Goal: Information Seeking & Learning: Check status

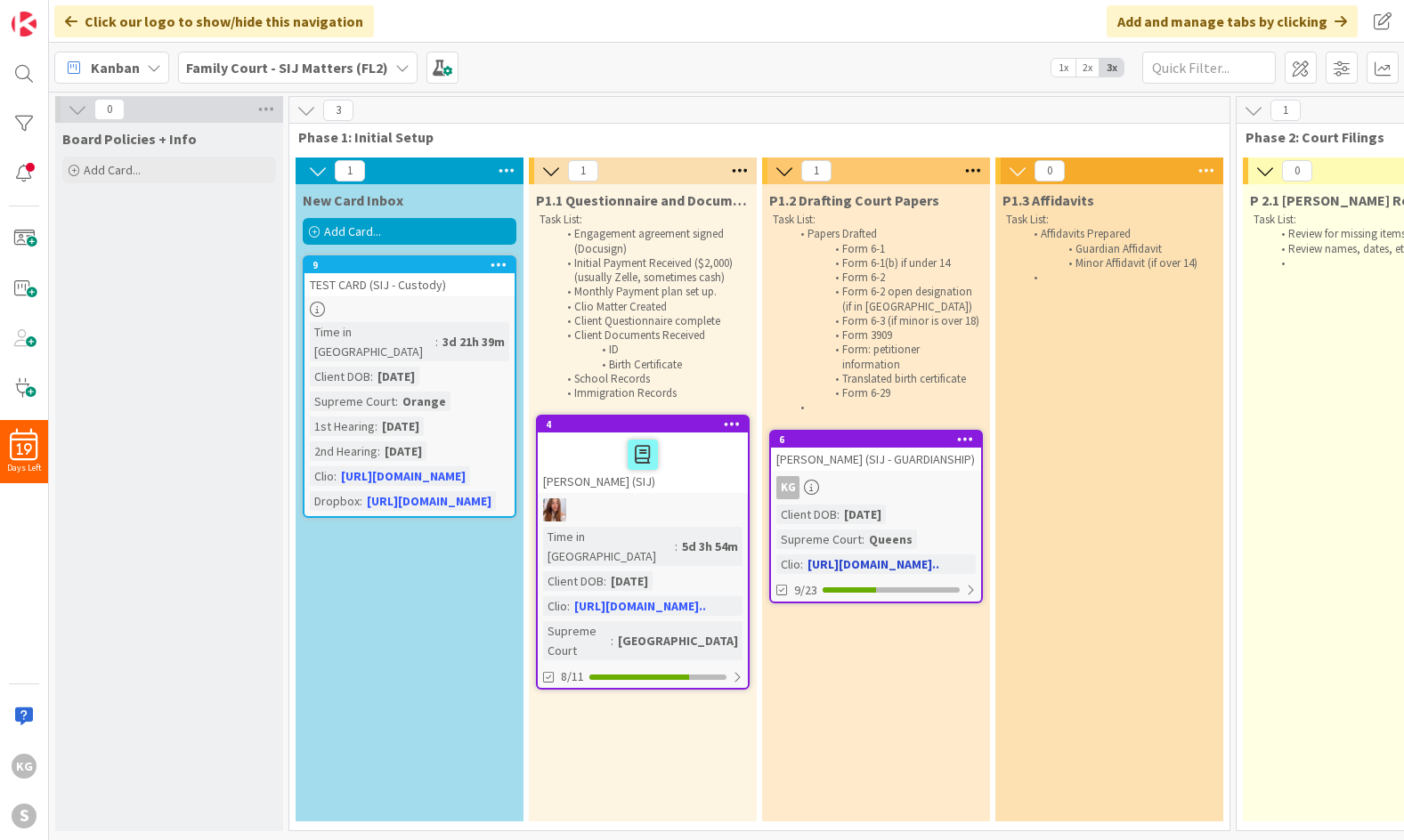
click at [875, 471] on div "[PERSON_NAME] (SIJ - GUARDIANSHIP)" at bounding box center [875, 459] width 210 height 23
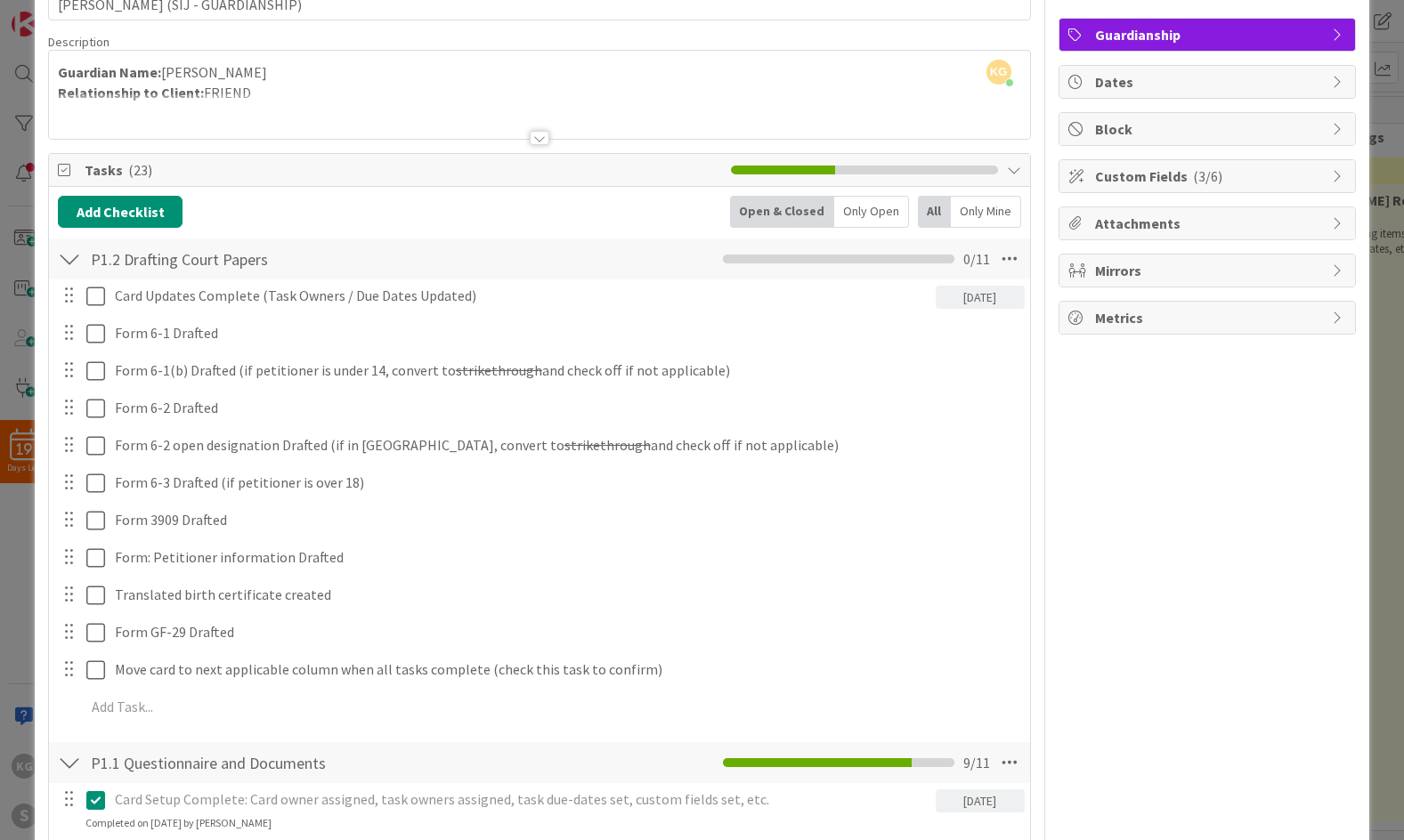
scroll to position [134, 0]
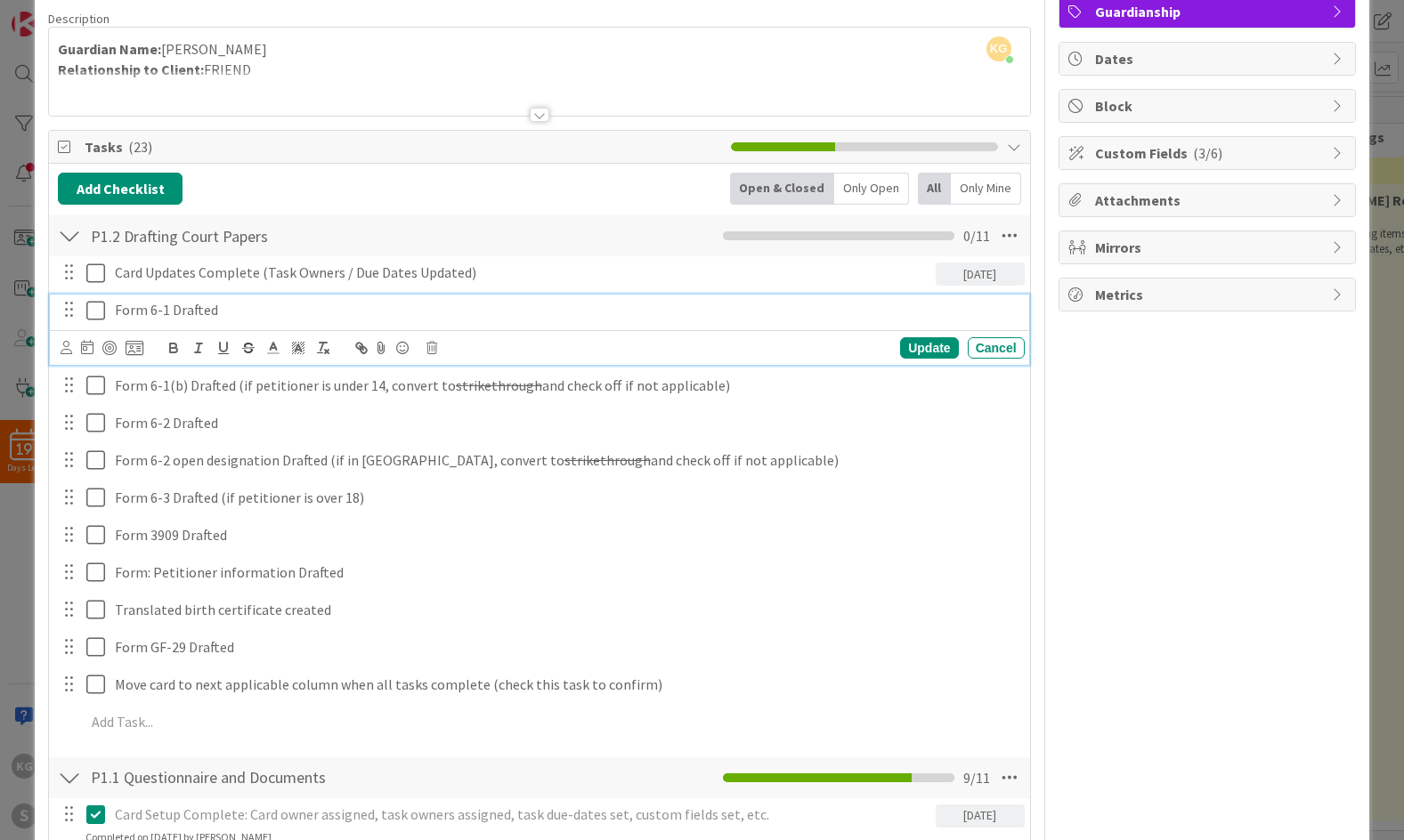
click at [89, 315] on icon at bounding box center [95, 311] width 19 height 21
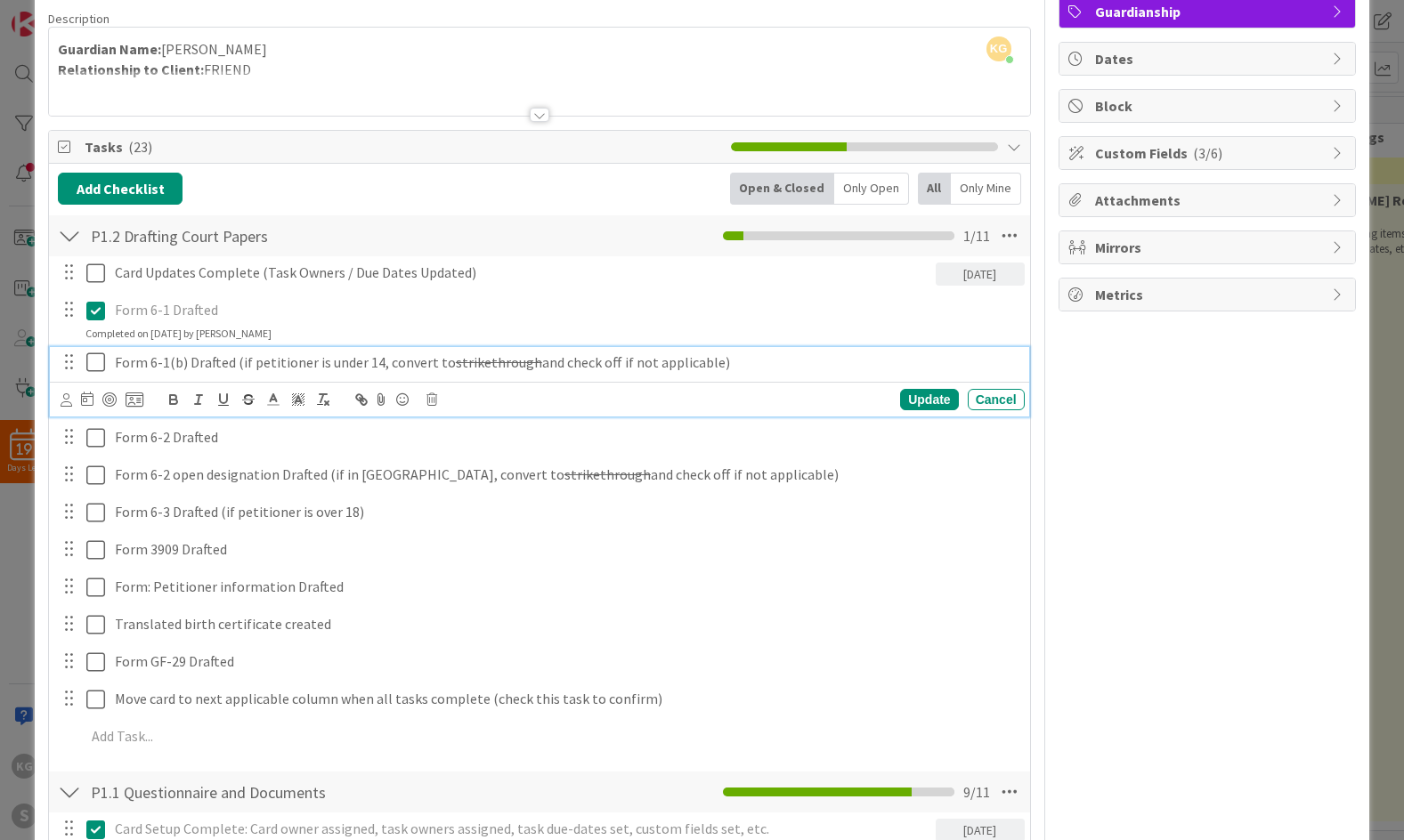
click at [93, 359] on icon at bounding box center [95, 362] width 19 height 21
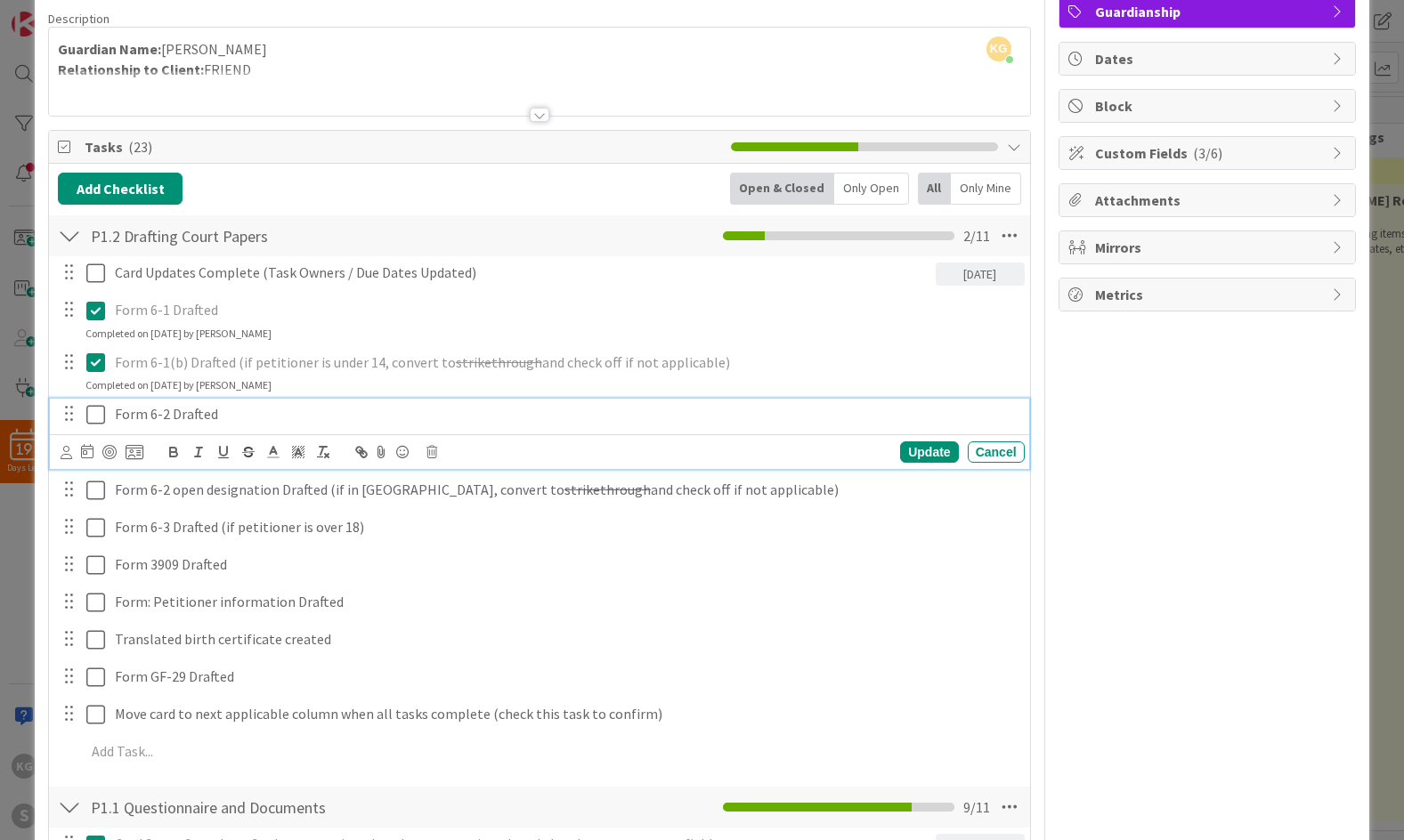
click at [98, 414] on icon at bounding box center [95, 415] width 19 height 21
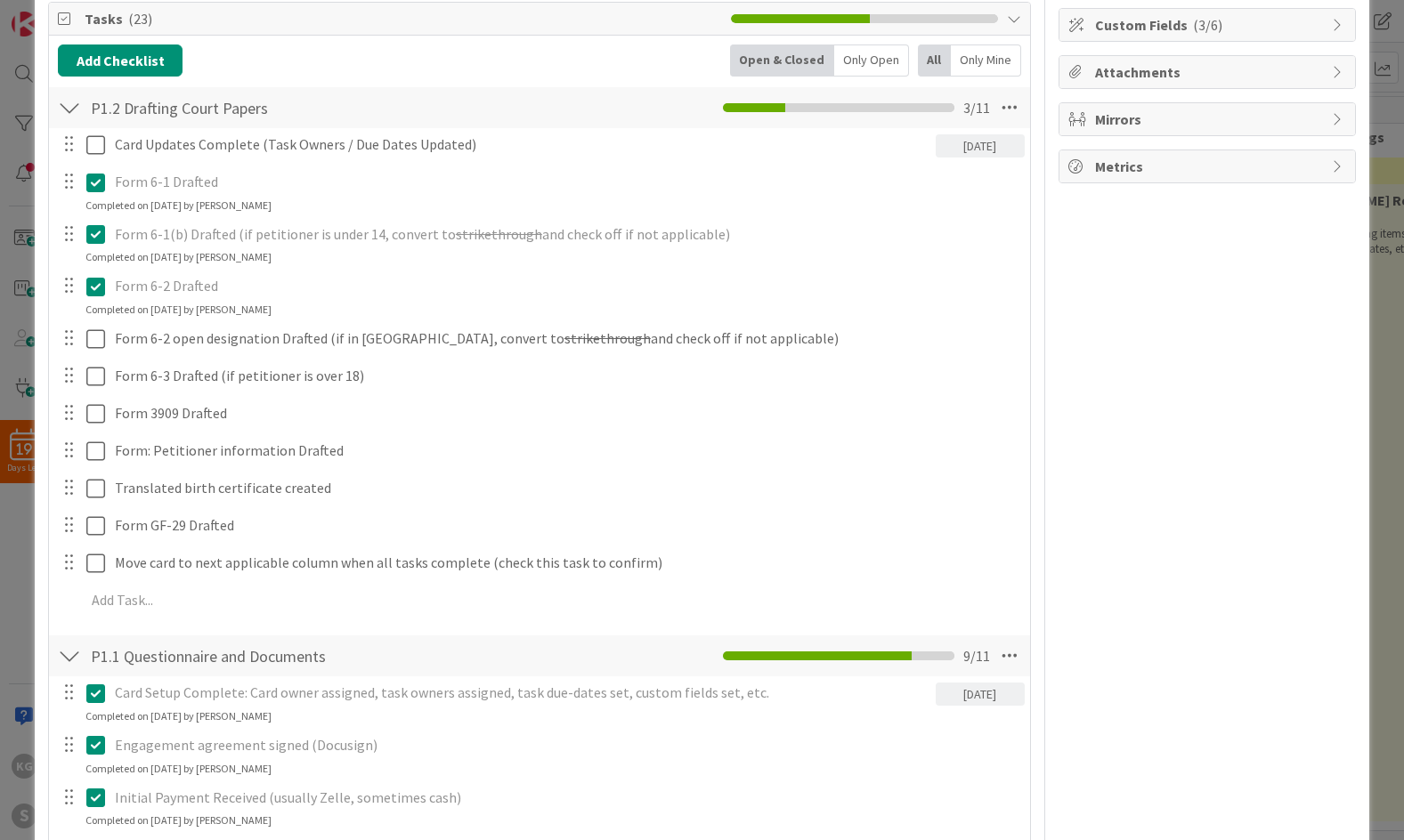
scroll to position [264, 0]
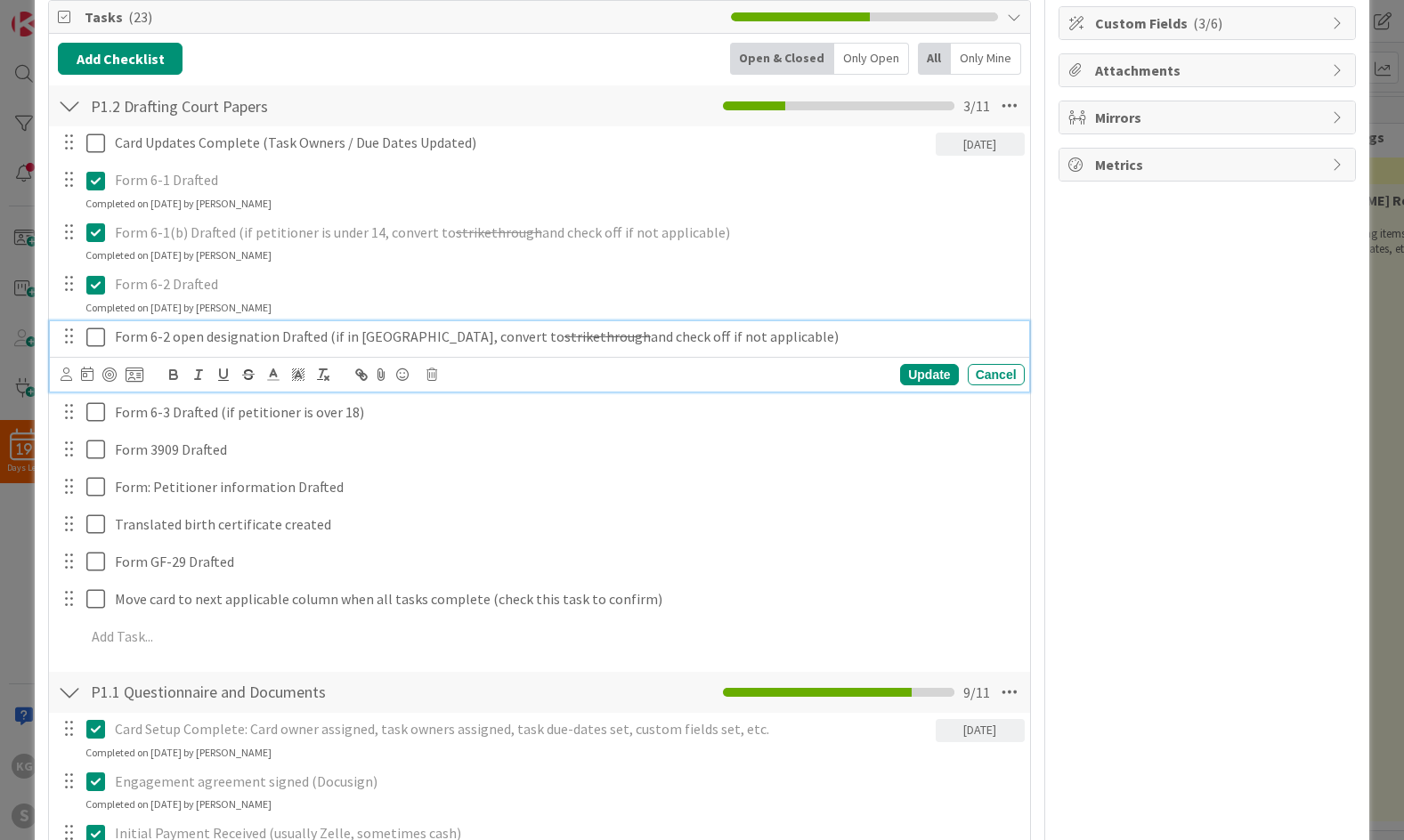
click at [91, 335] on icon at bounding box center [95, 337] width 19 height 21
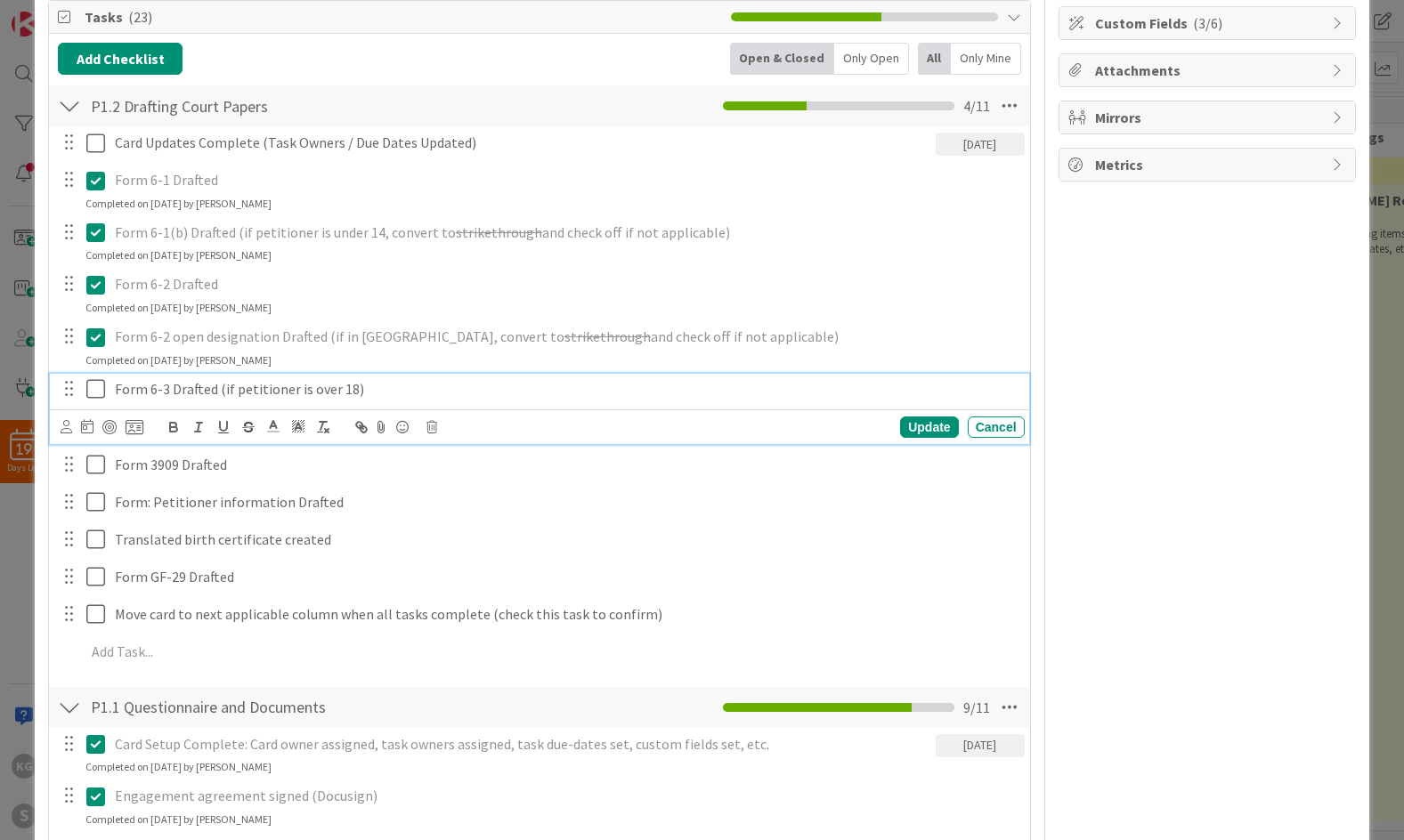
click at [92, 383] on icon at bounding box center [95, 389] width 19 height 21
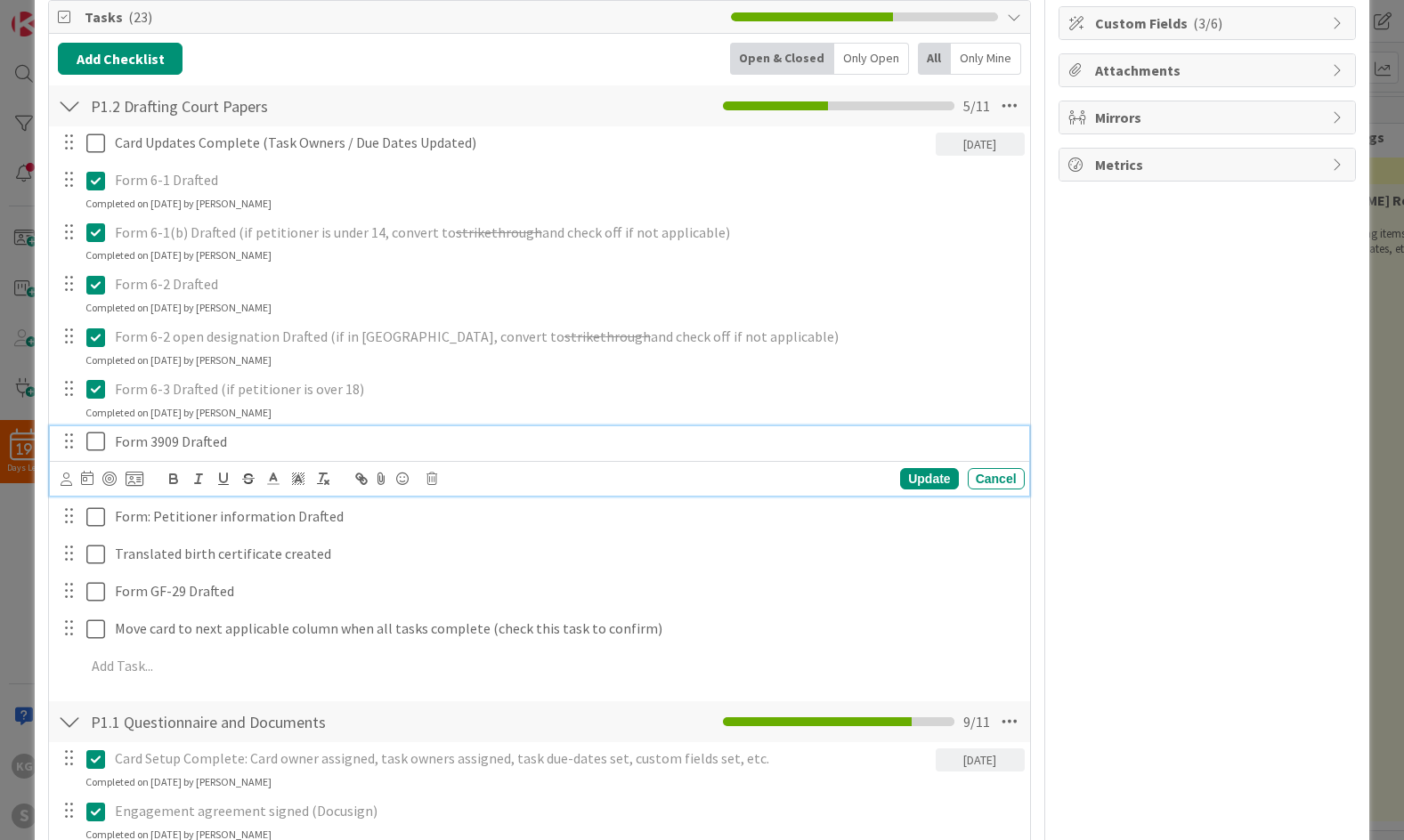
click at [95, 436] on icon at bounding box center [95, 441] width 19 height 21
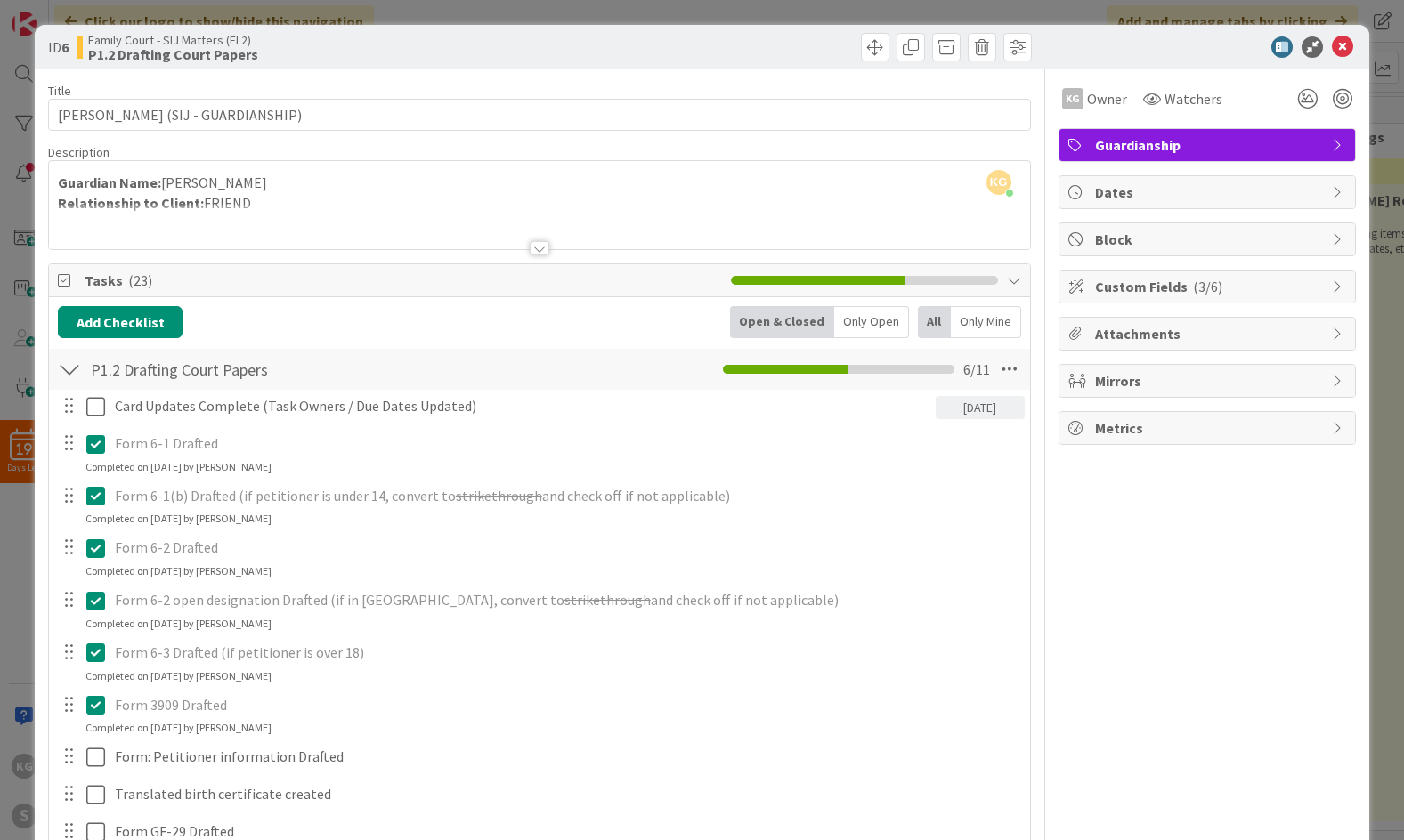
scroll to position [0, 0]
click at [1341, 48] on icon at bounding box center [1342, 47] width 21 height 21
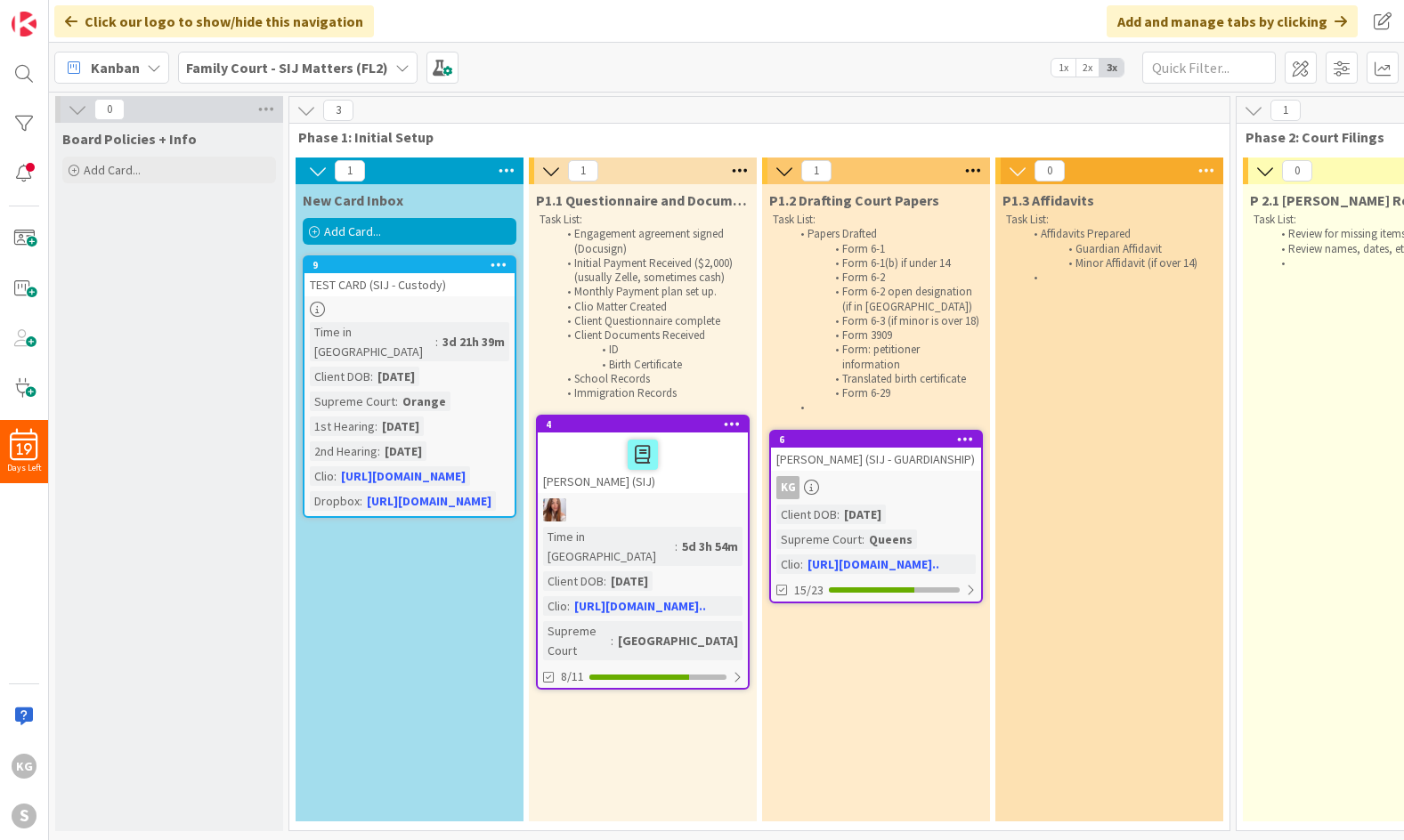
click at [672, 63] on div "Kanban Family Court - SIJ Matters (FL2) 1x 2x 3x" at bounding box center [726, 67] width 1355 height 49
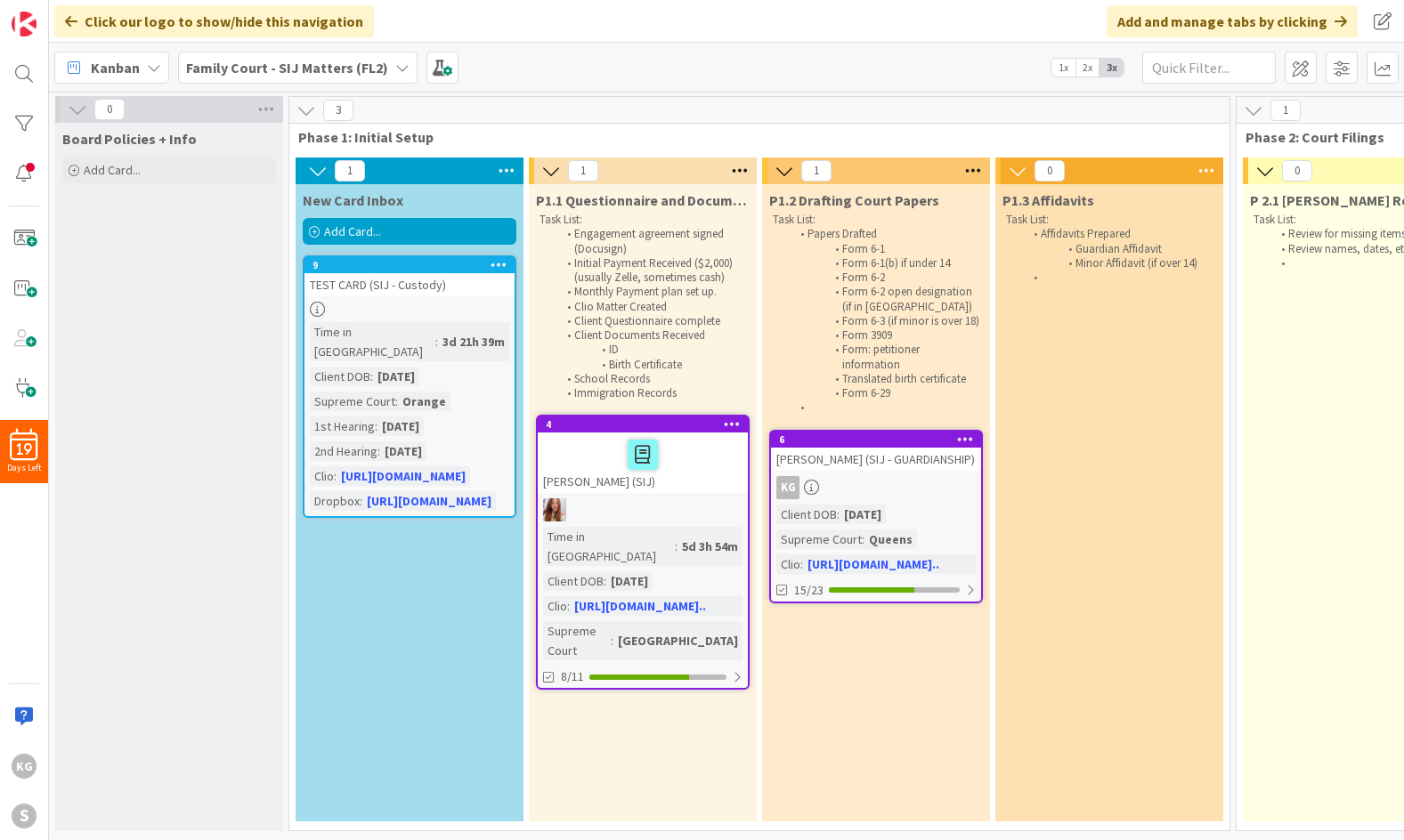
click at [672, 63] on div "Kanban Family Court - SIJ Matters (FL2) 1x 2x 3x" at bounding box center [726, 67] width 1355 height 49
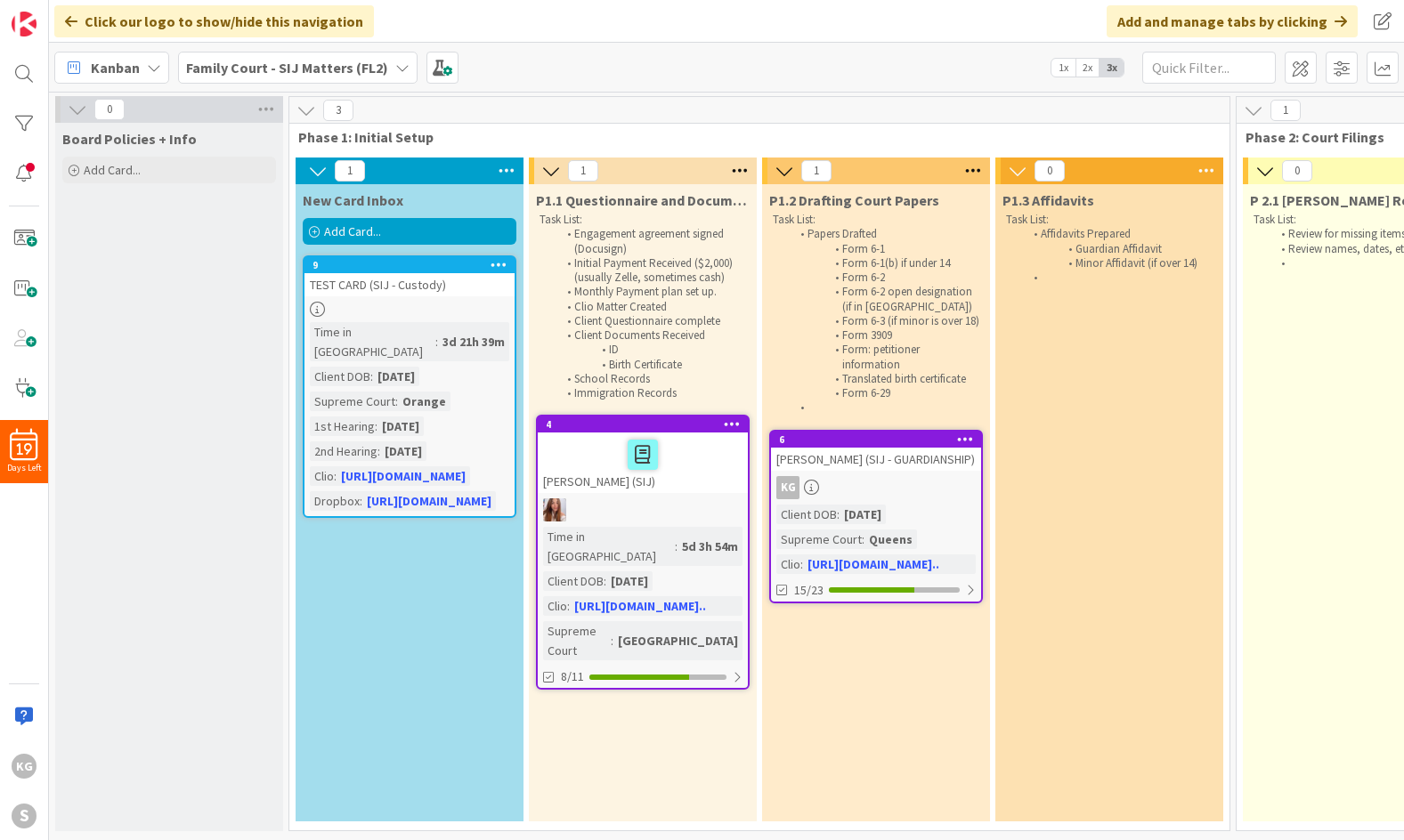
click at [672, 63] on div "Kanban Family Court - SIJ Matters (FL2) 1x 2x 3x" at bounding box center [726, 67] width 1355 height 49
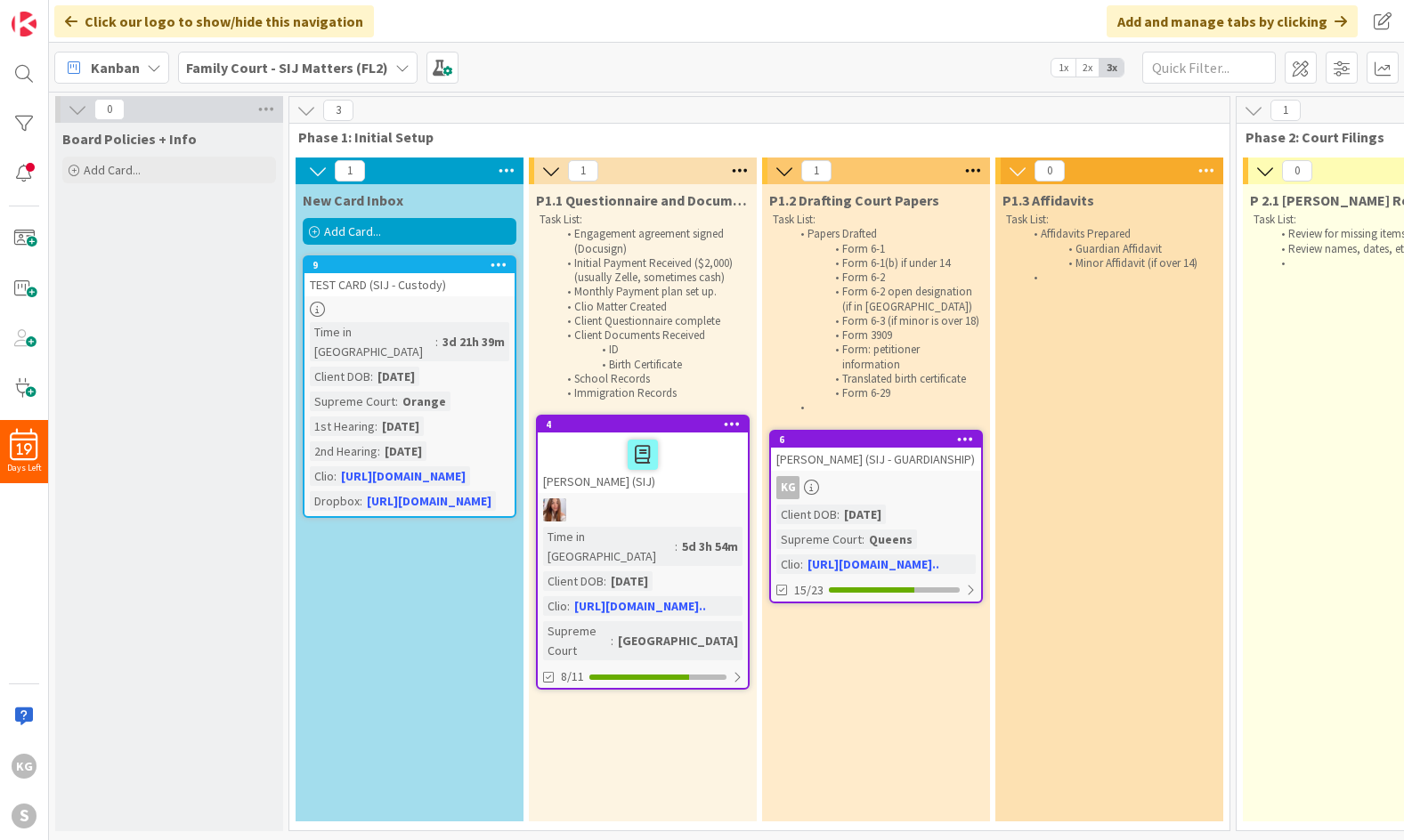
click at [672, 63] on div "Kanban Family Court - SIJ Matters (FL2) 1x 2x 3x" at bounding box center [726, 67] width 1355 height 49
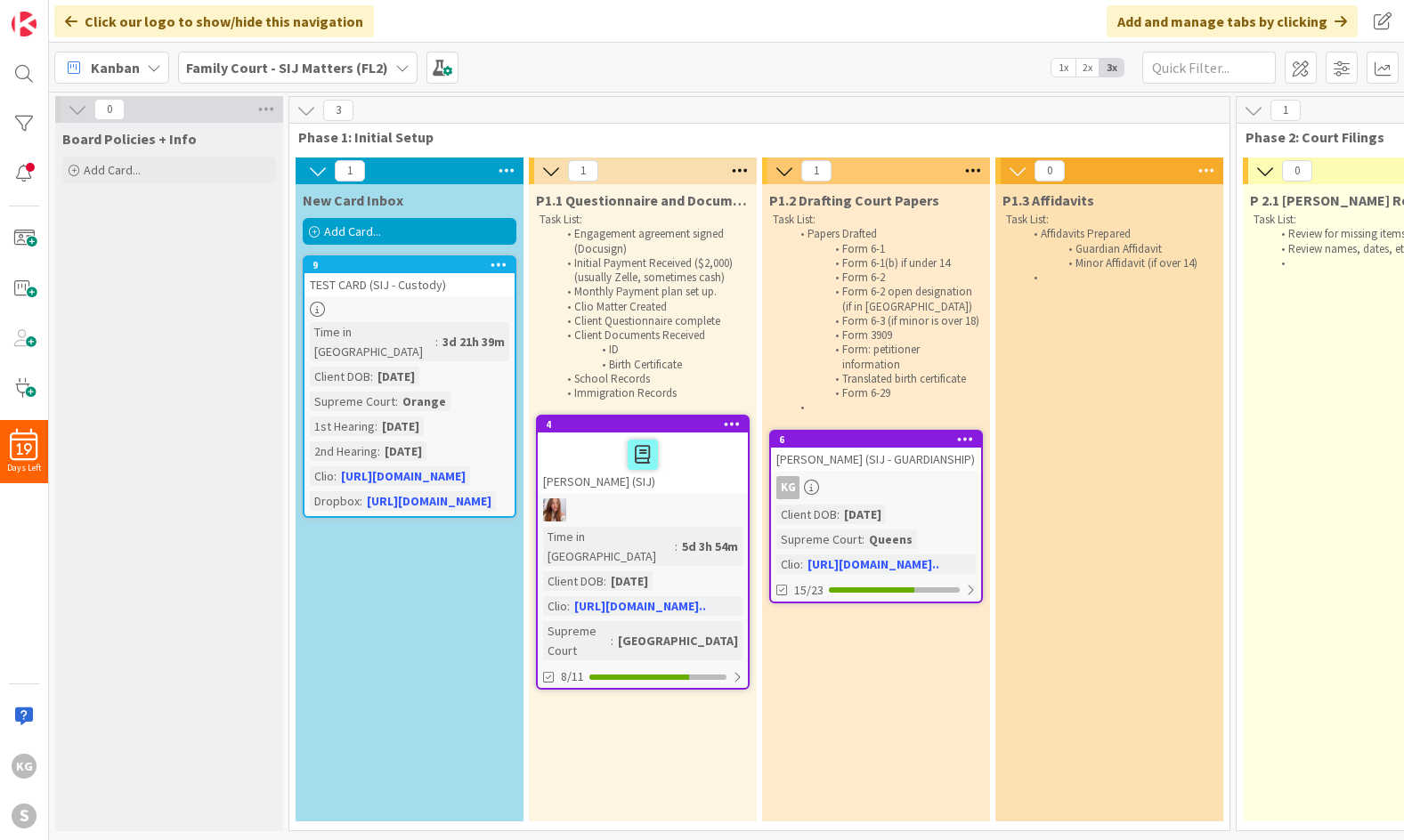
click at [672, 63] on div "Kanban Family Court - SIJ Matters (FL2) 1x 2x 3x" at bounding box center [726, 67] width 1355 height 49
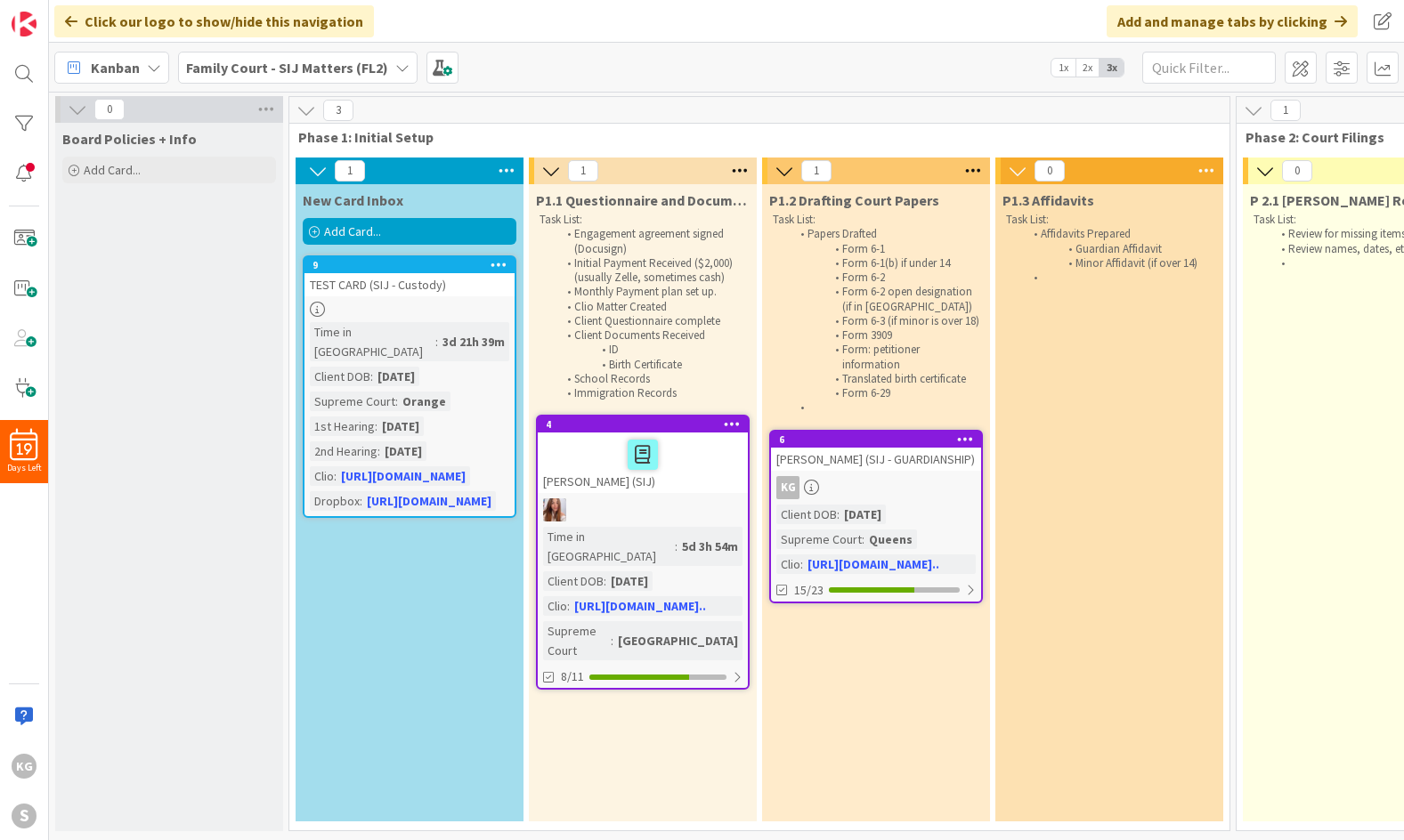
click at [672, 63] on div "Kanban Family Court - SIJ Matters (FL2) 1x 2x 3x" at bounding box center [726, 67] width 1355 height 49
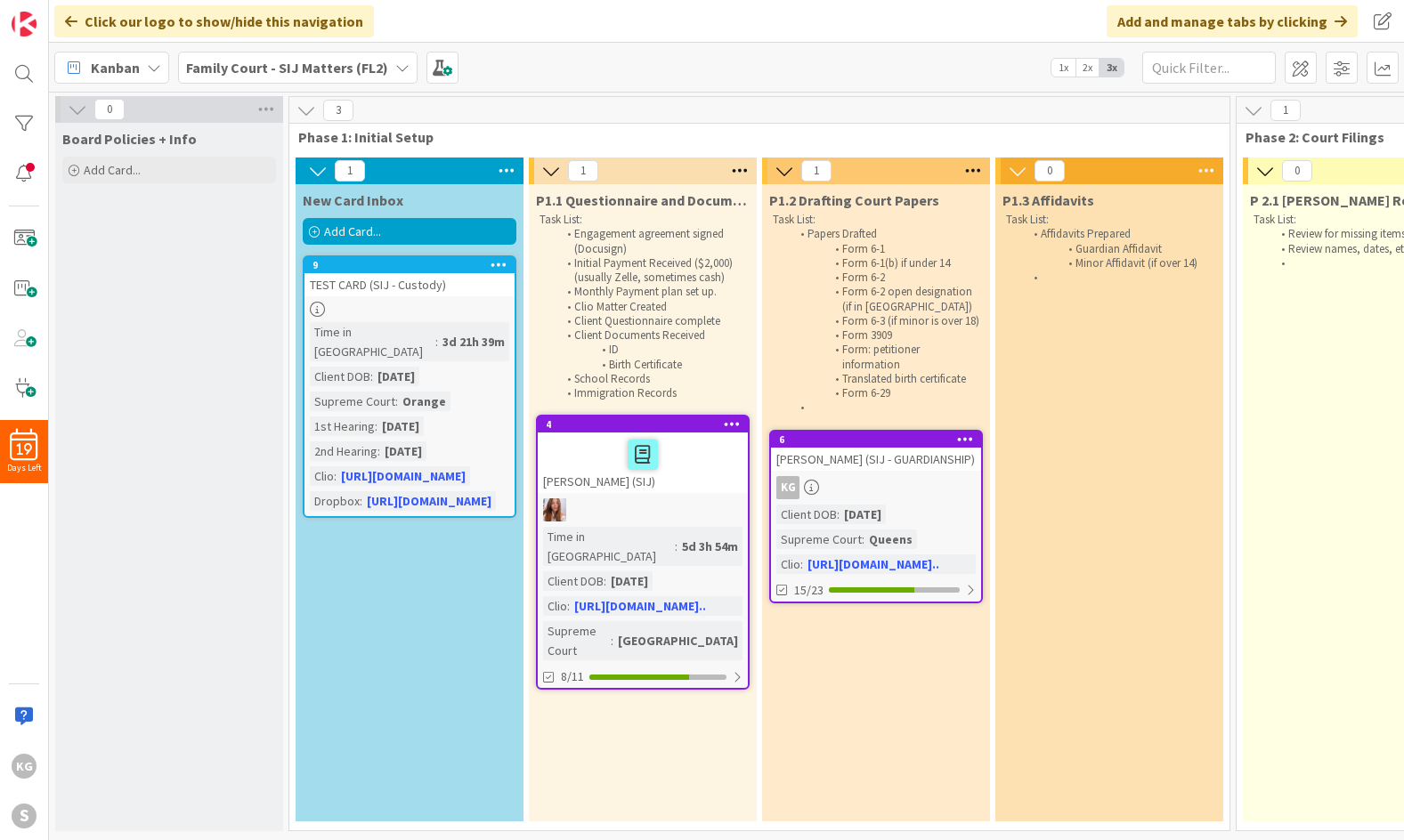
click at [672, 63] on div "Kanban Family Court - SIJ Matters (FL2) 1x 2x 3x" at bounding box center [726, 67] width 1355 height 49
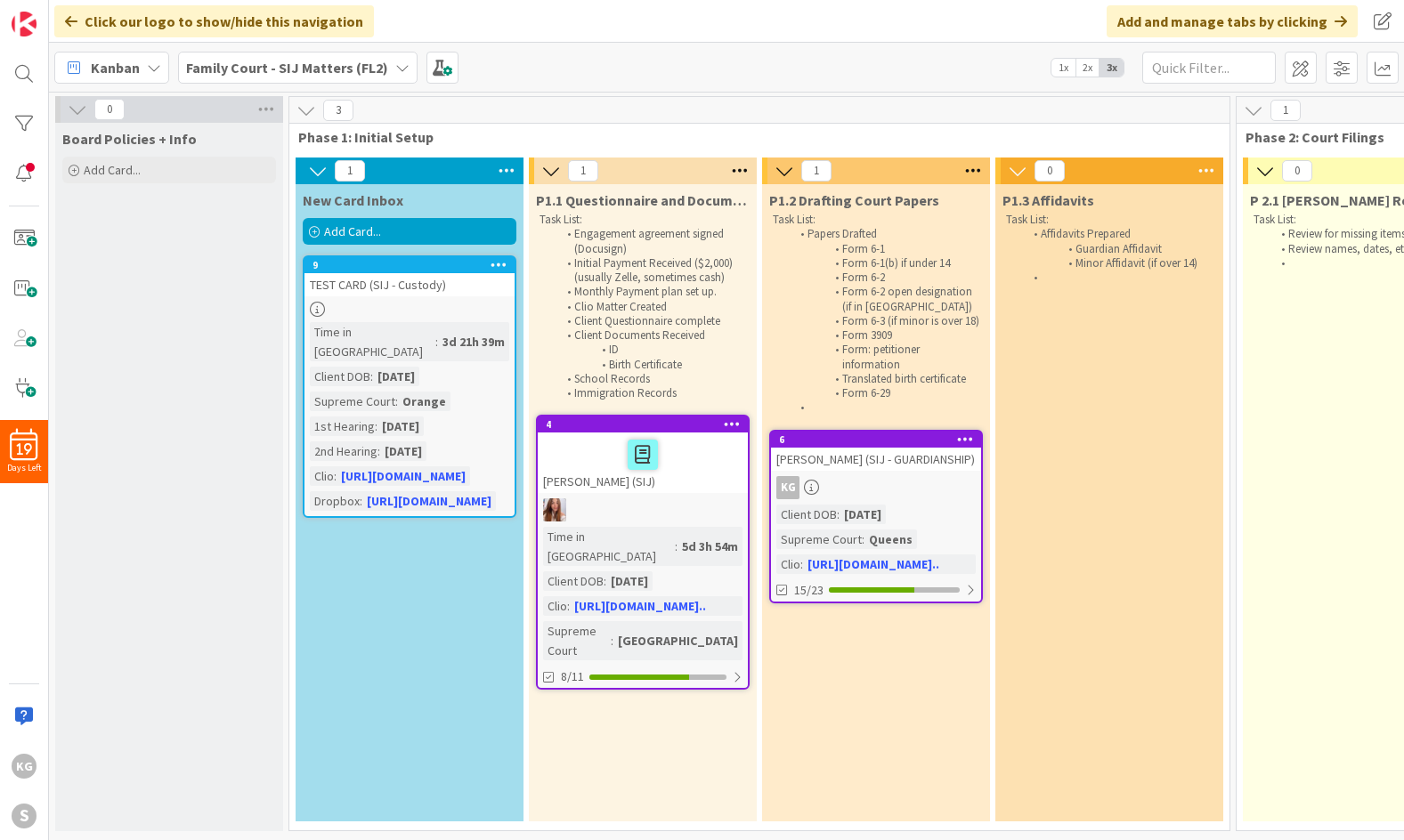
click at [672, 63] on div "Kanban Family Court - SIJ Matters (FL2) 1x 2x 3x" at bounding box center [726, 67] width 1355 height 49
click at [698, 66] on div "Kanban Family Court - SIJ Matters (FL2) 1x 2x 3x" at bounding box center [726, 67] width 1355 height 49
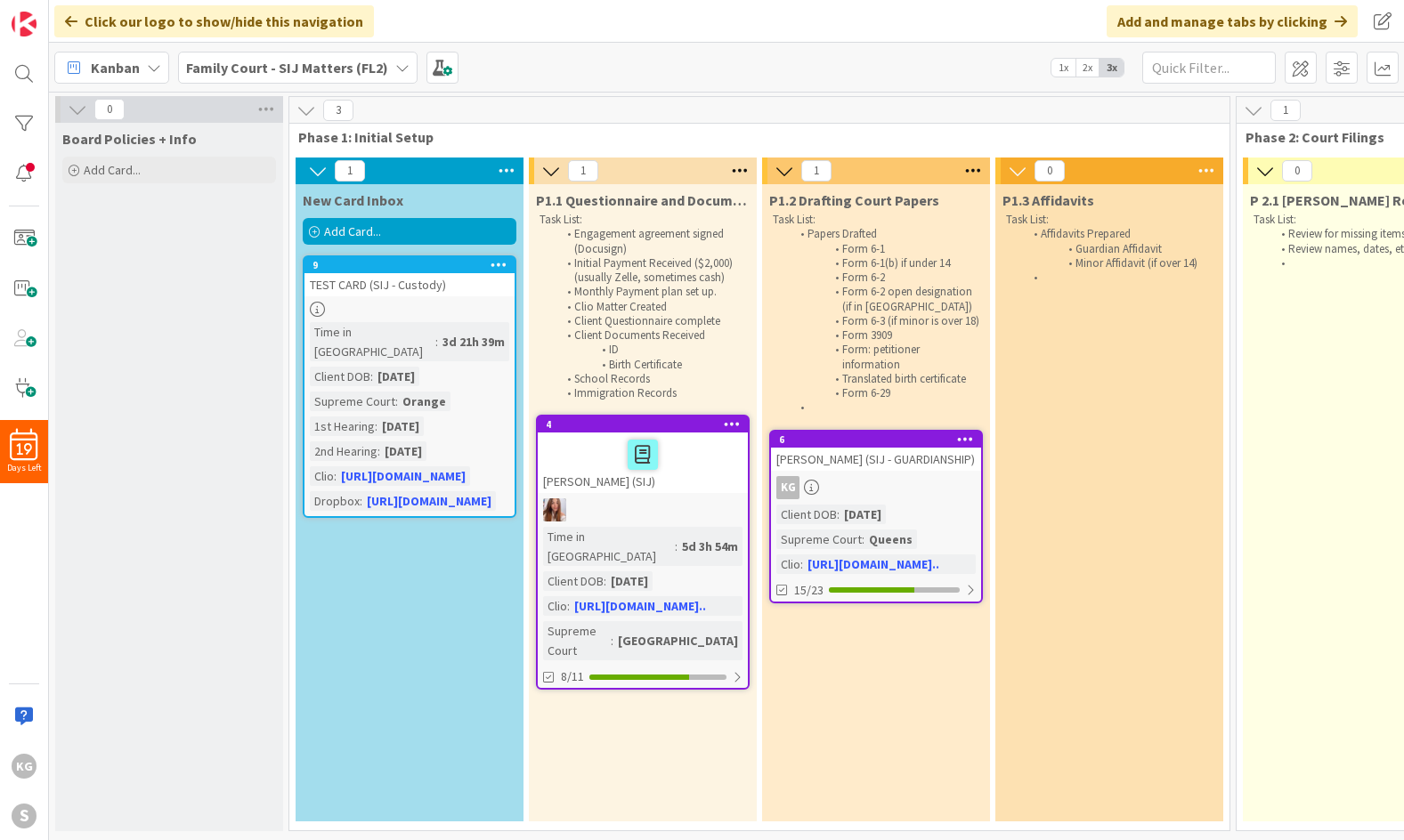
click at [698, 66] on div "Kanban Family Court - SIJ Matters (FL2) 1x 2x 3x" at bounding box center [726, 67] width 1355 height 49
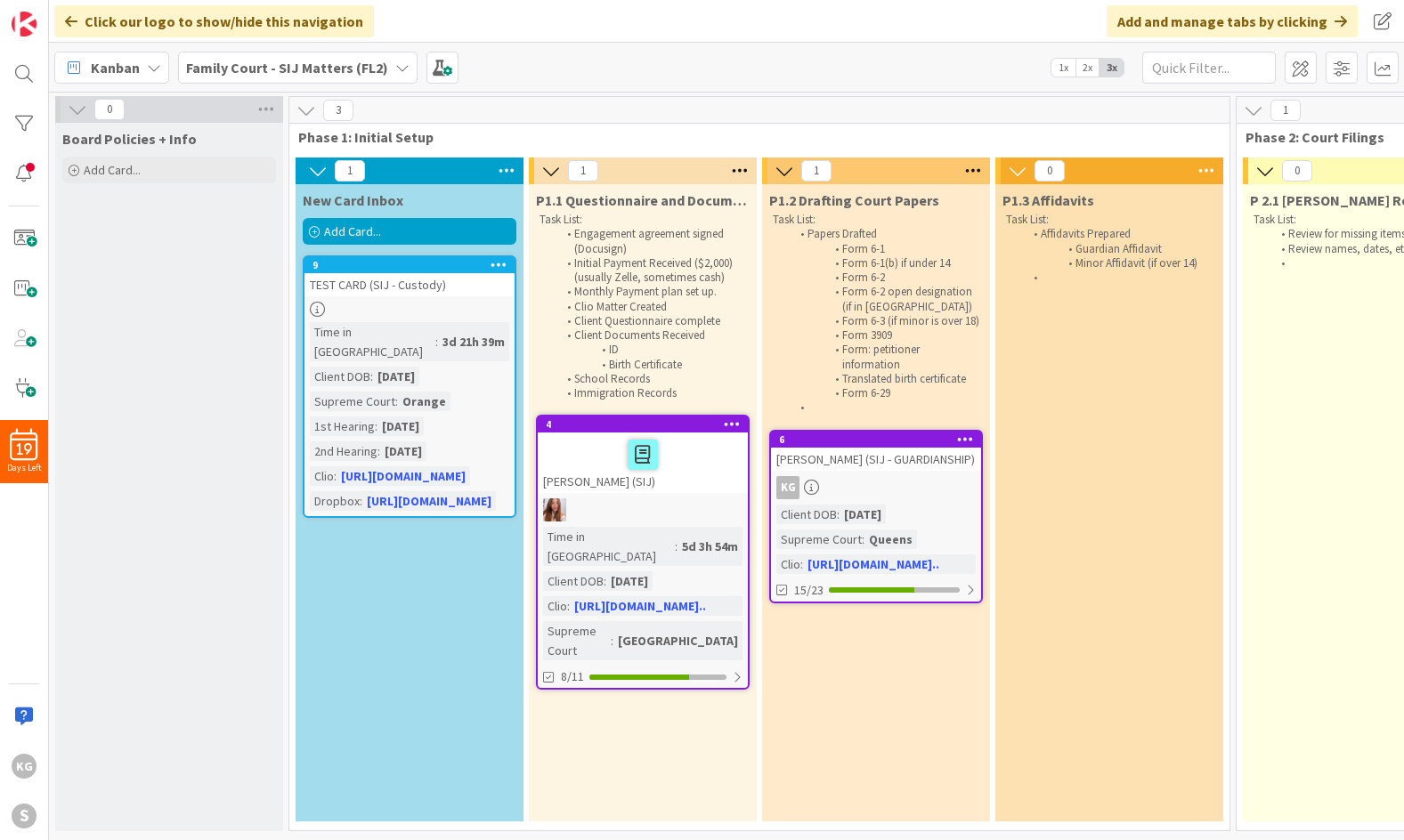
click at [698, 66] on div "Kanban Family Court - SIJ Matters (FL2) 1x 2x 3x" at bounding box center [726, 67] width 1355 height 49
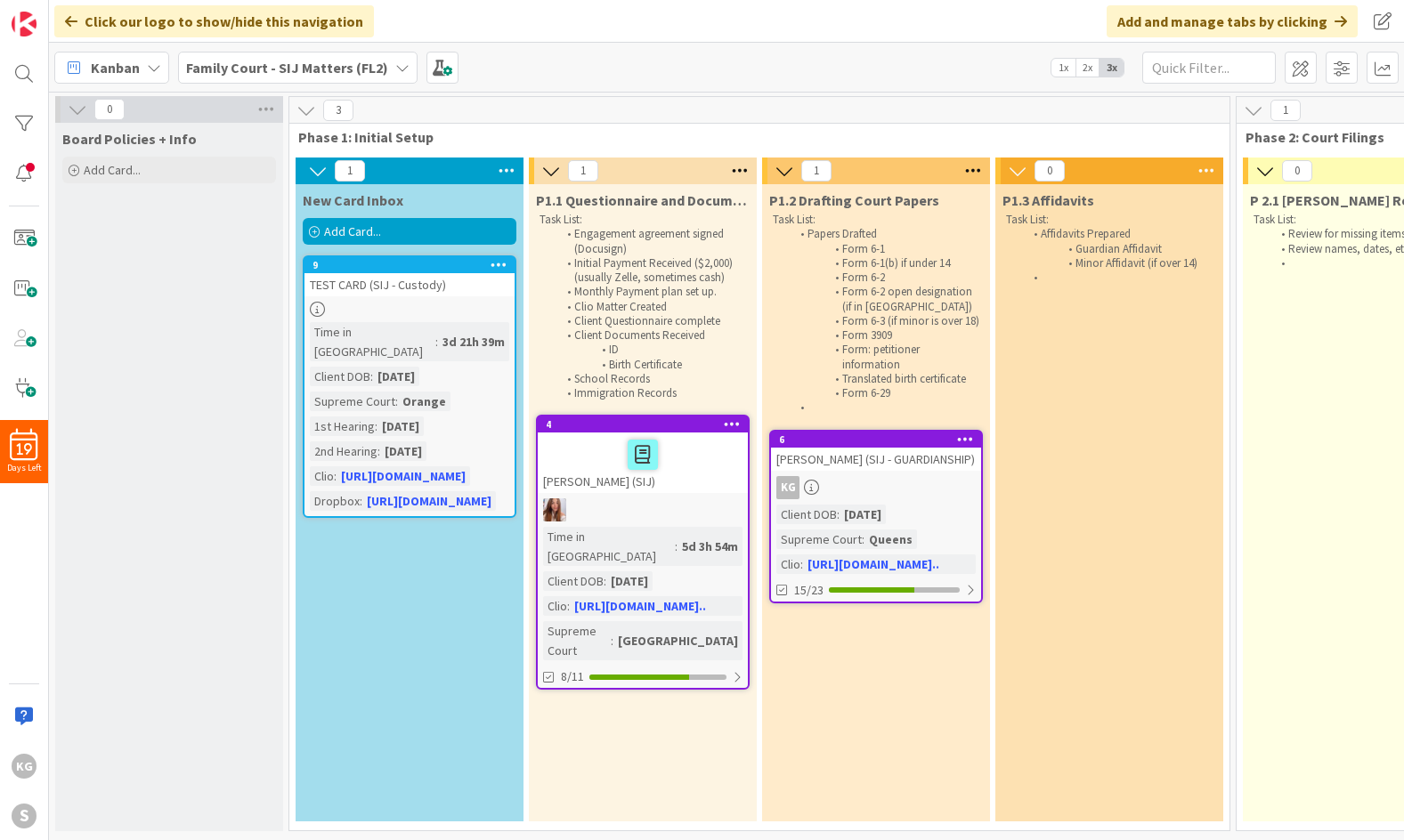
click at [698, 66] on div "Kanban Family Court - SIJ Matters (FL2) 1x 2x 3x" at bounding box center [726, 67] width 1355 height 49
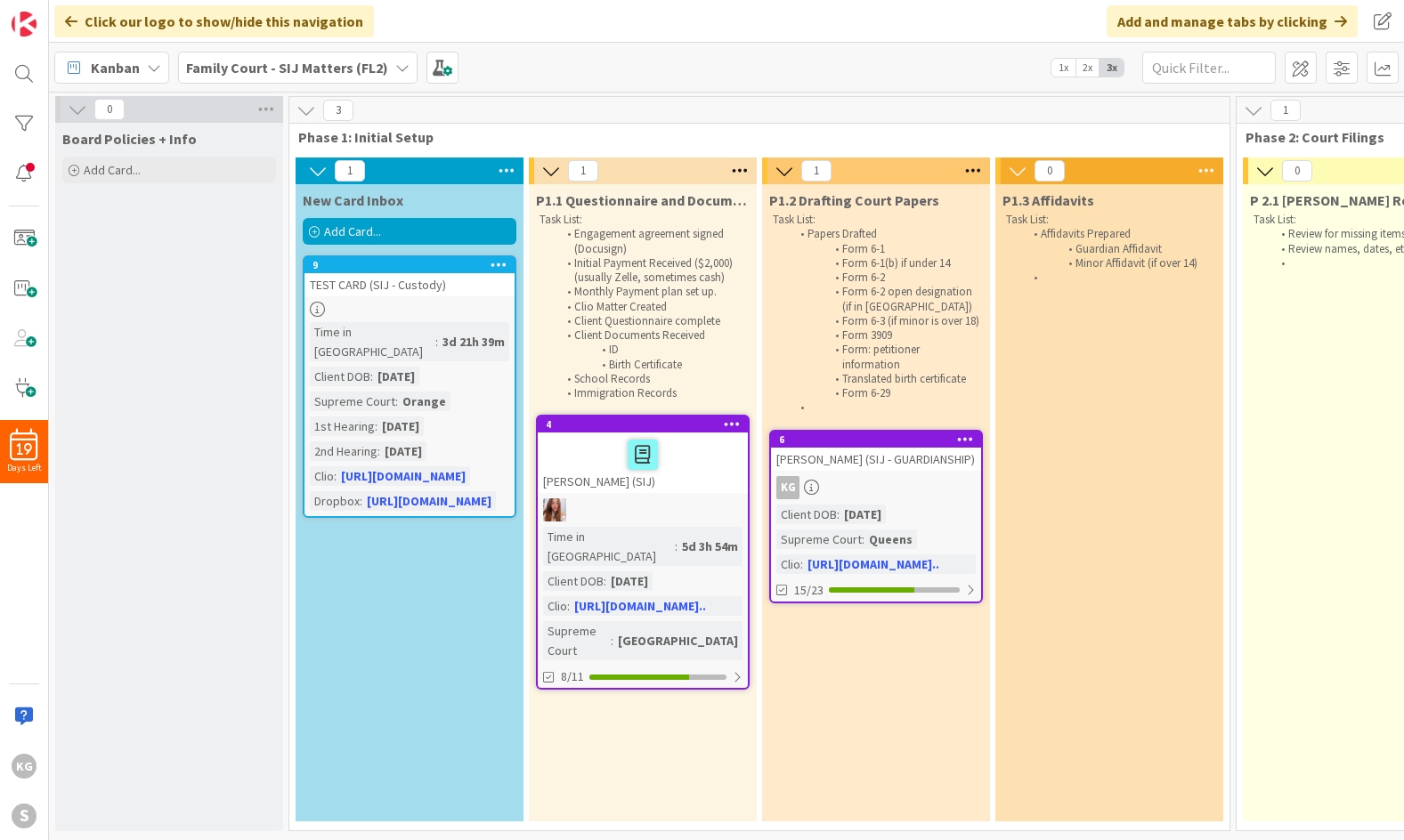
click at [698, 66] on div "Kanban Family Court - SIJ Matters (FL2) 1x 2x 3x" at bounding box center [726, 67] width 1355 height 49
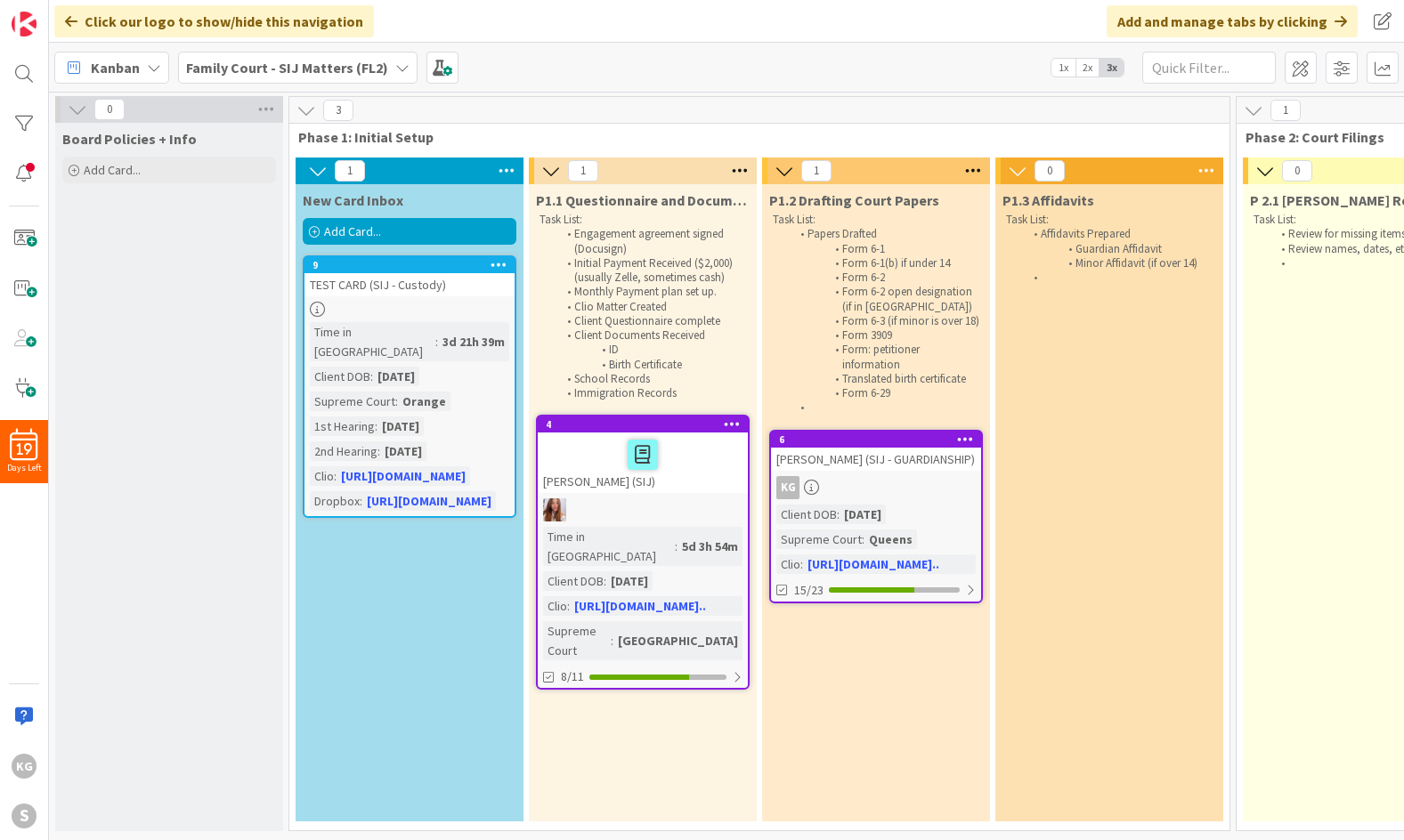
click at [698, 66] on div "Kanban Family Court - SIJ Matters (FL2) 1x 2x 3x" at bounding box center [726, 67] width 1355 height 49
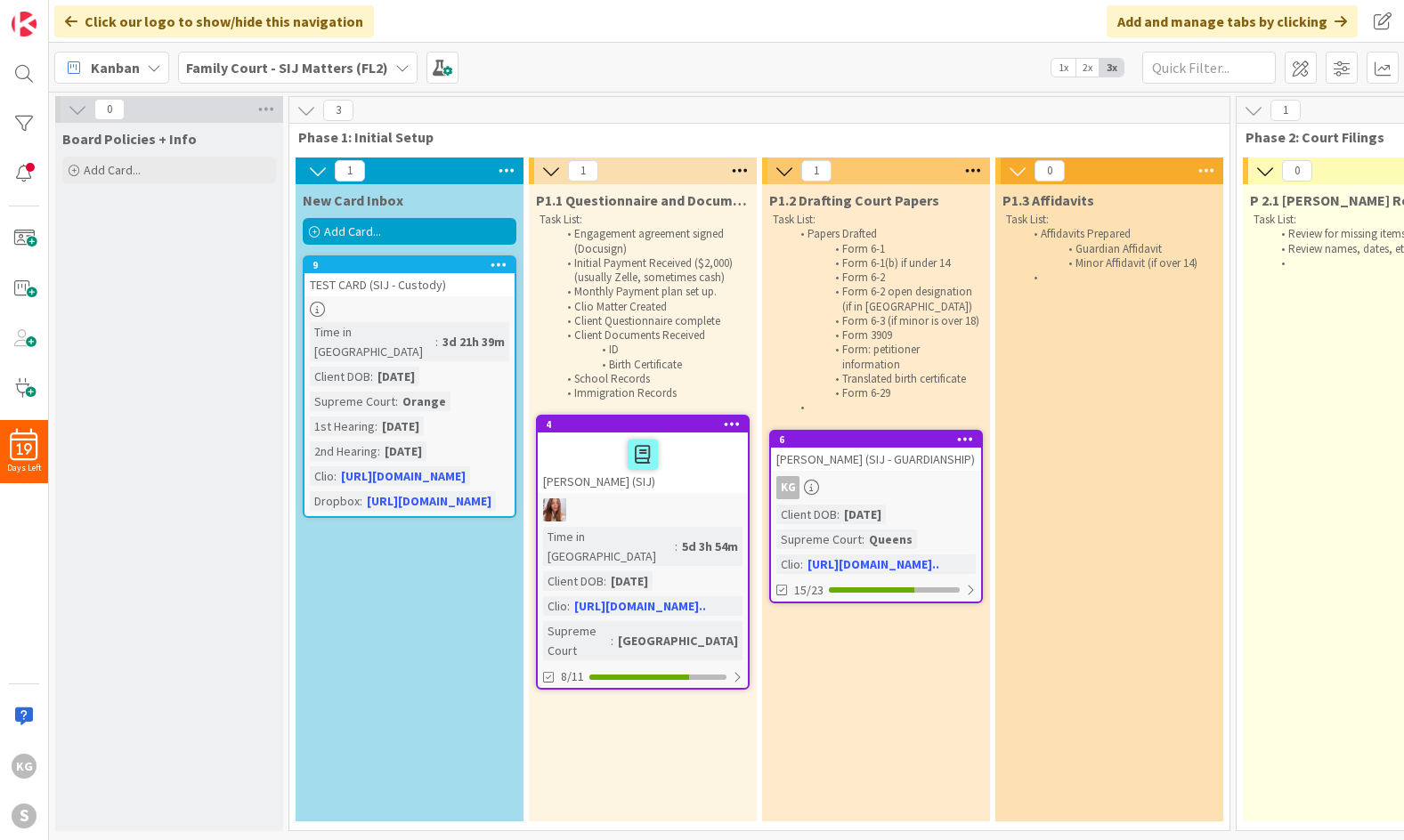
click at [698, 66] on div "Kanban Family Court - SIJ Matters (FL2) 1x 2x 3x" at bounding box center [726, 67] width 1355 height 49
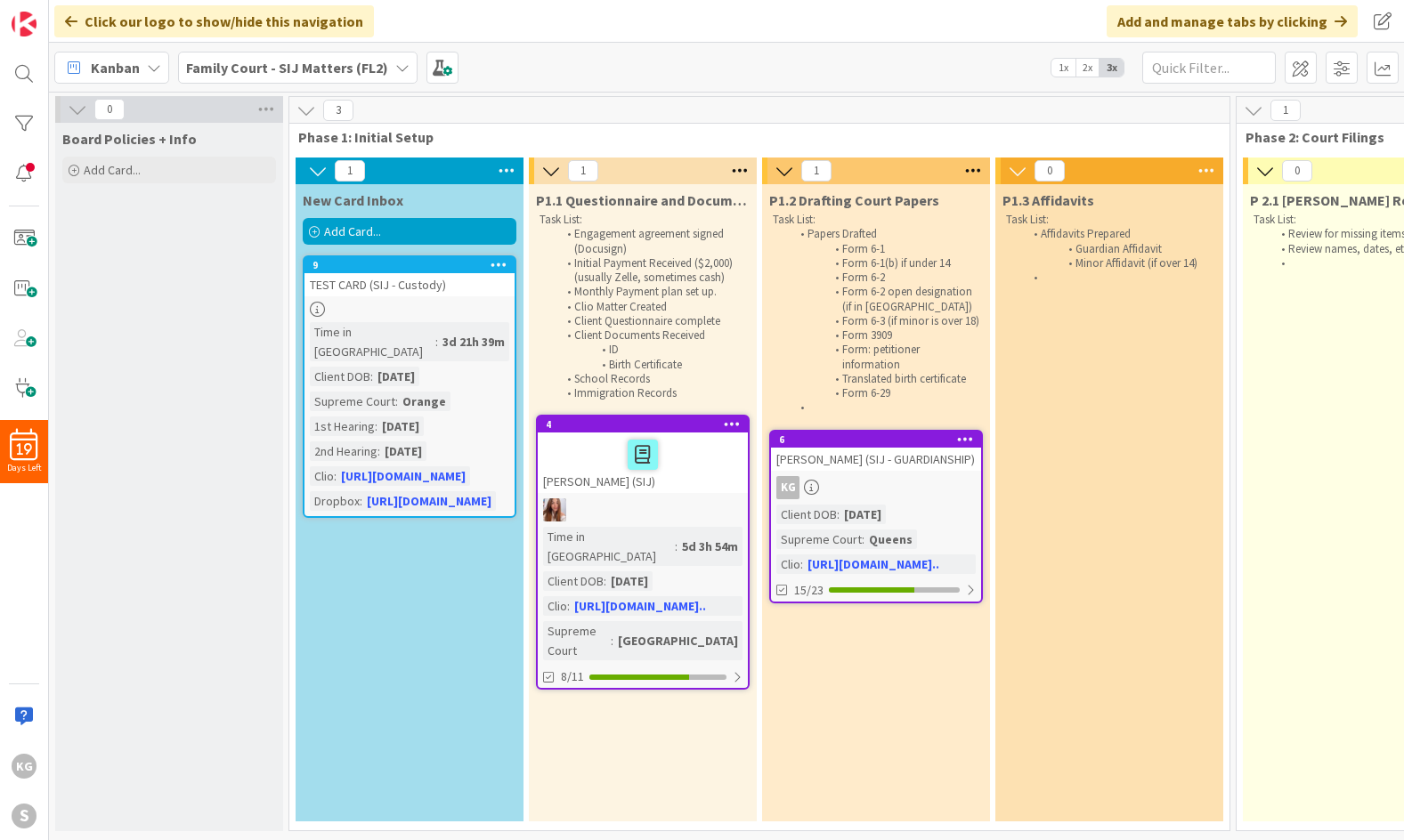
click at [698, 66] on div "Kanban Family Court - SIJ Matters (FL2) 1x 2x 3x" at bounding box center [726, 67] width 1355 height 49
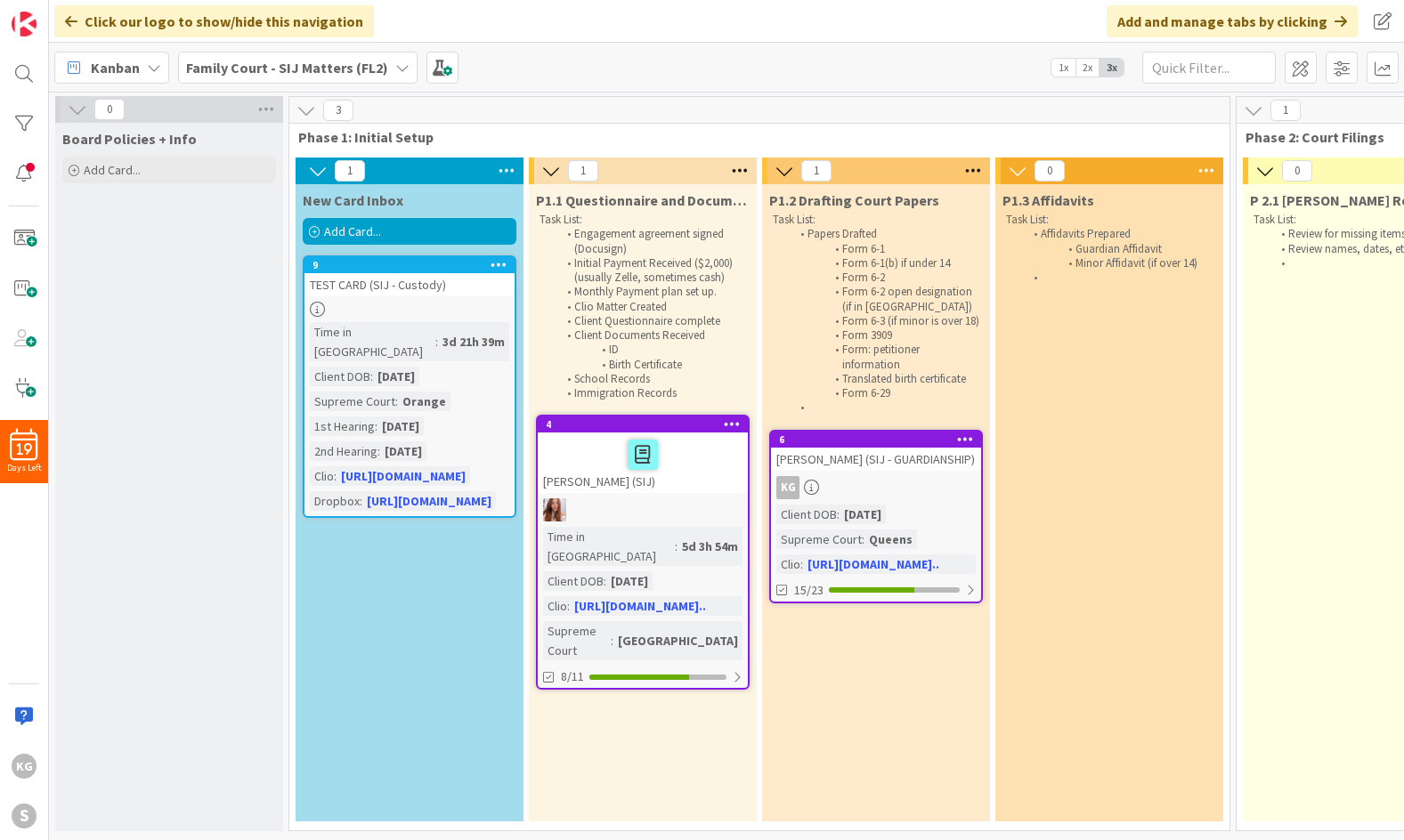
click at [698, 66] on div "Kanban Family Court - SIJ Matters (FL2) 1x 2x 3x" at bounding box center [726, 67] width 1355 height 49
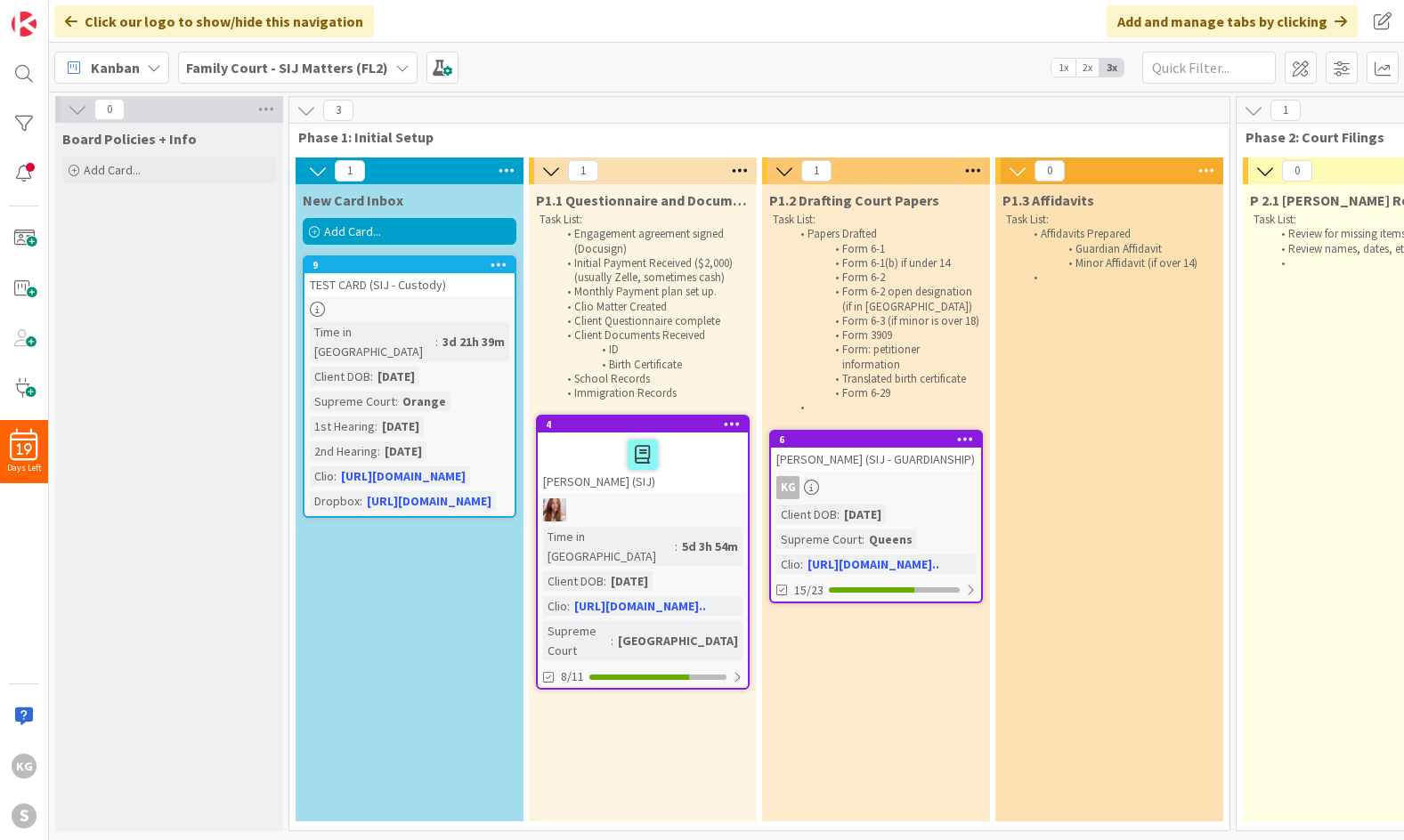
click at [698, 66] on div "Kanban Family Court - SIJ Matters (FL2) 1x 2x 3x" at bounding box center [726, 67] width 1355 height 49
click at [205, 480] on div "Board Policies + Info Add Card..." at bounding box center [168, 477] width 228 height 708
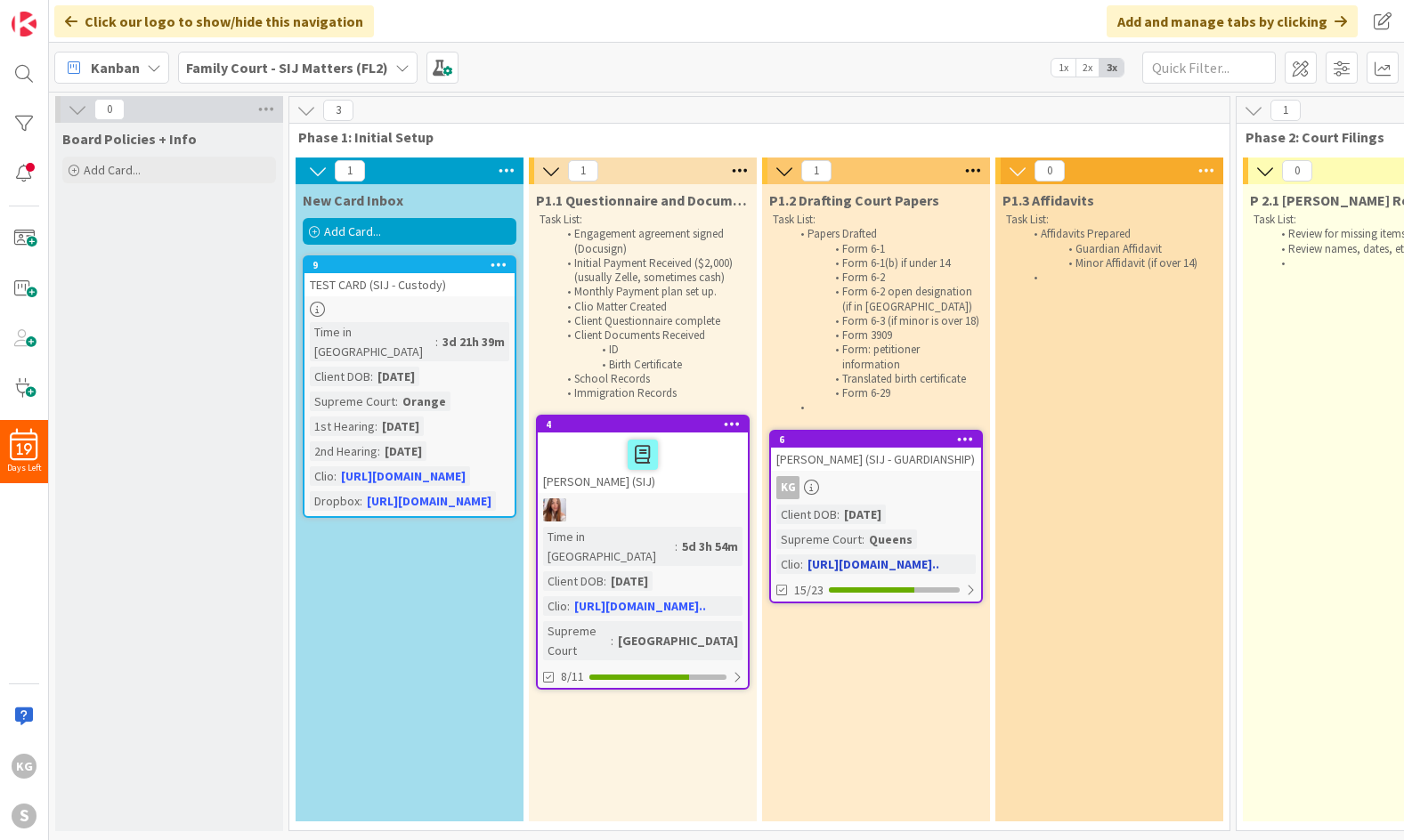
click at [864, 499] on div "KG" at bounding box center [875, 487] width 210 height 23
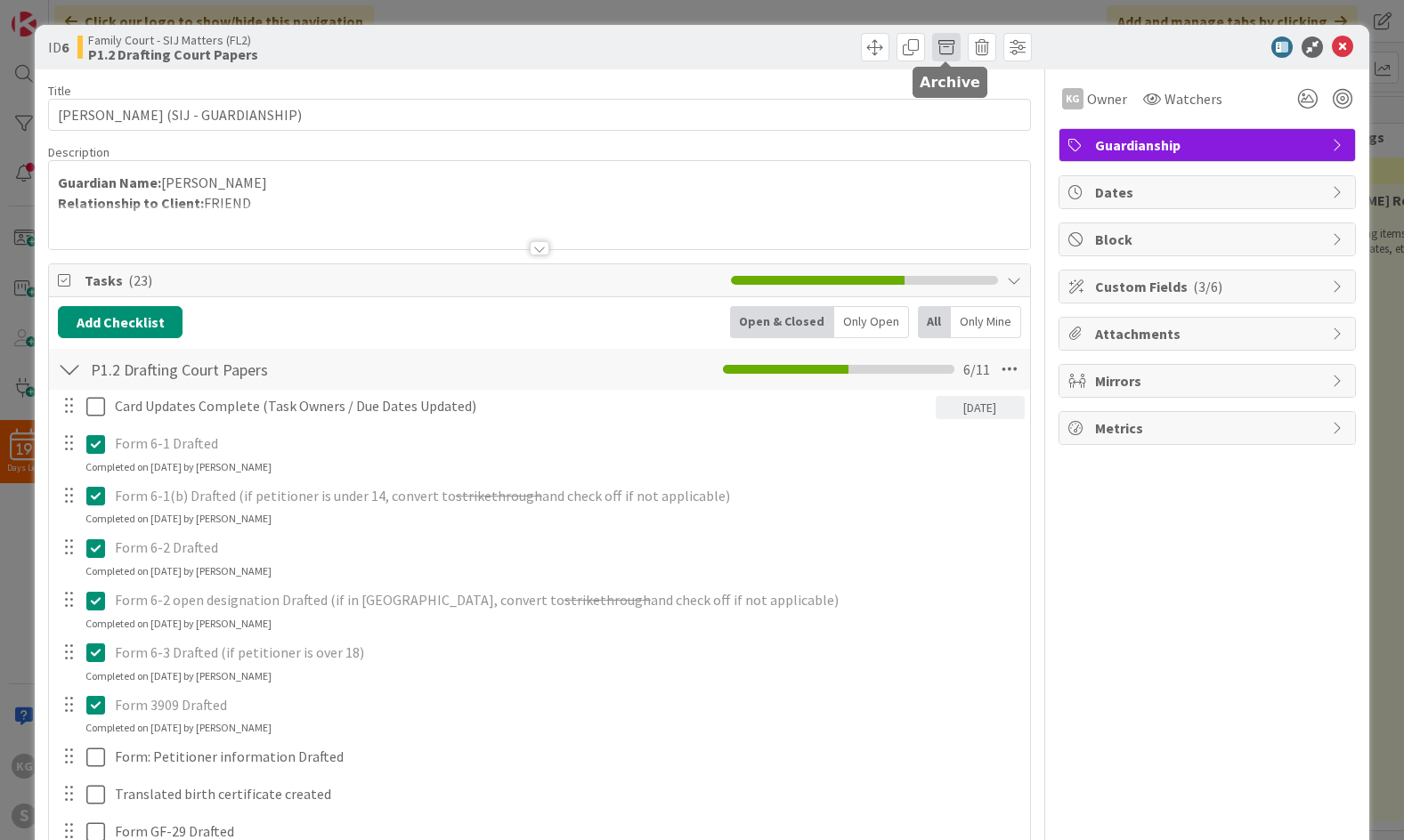
click at [932, 39] on span at bounding box center [946, 47] width 28 height 28
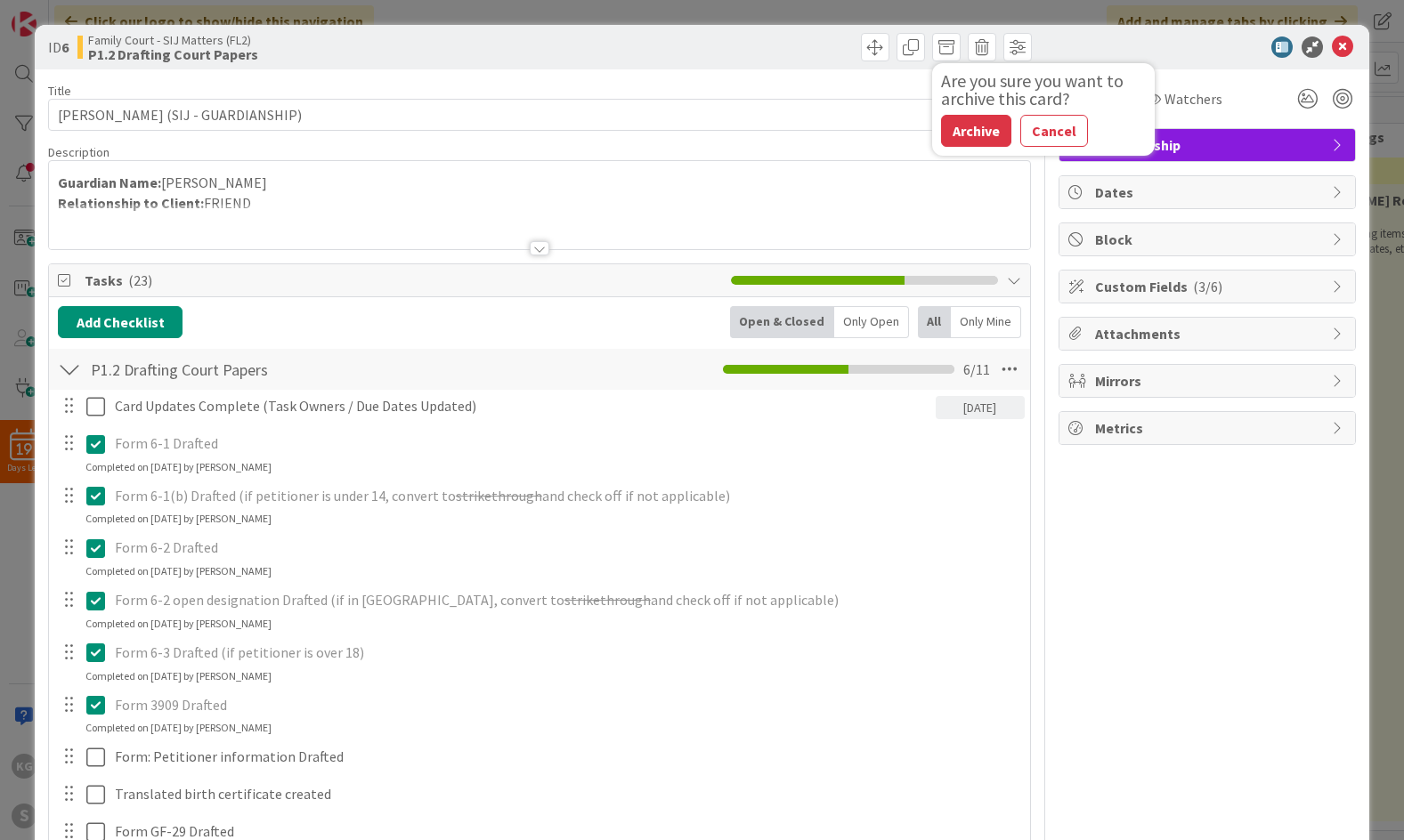
click at [755, 165] on div "Guardian Name: [PERSON_NAME] Relationship to Client: FRIEND" at bounding box center [538, 205] width 980 height 88
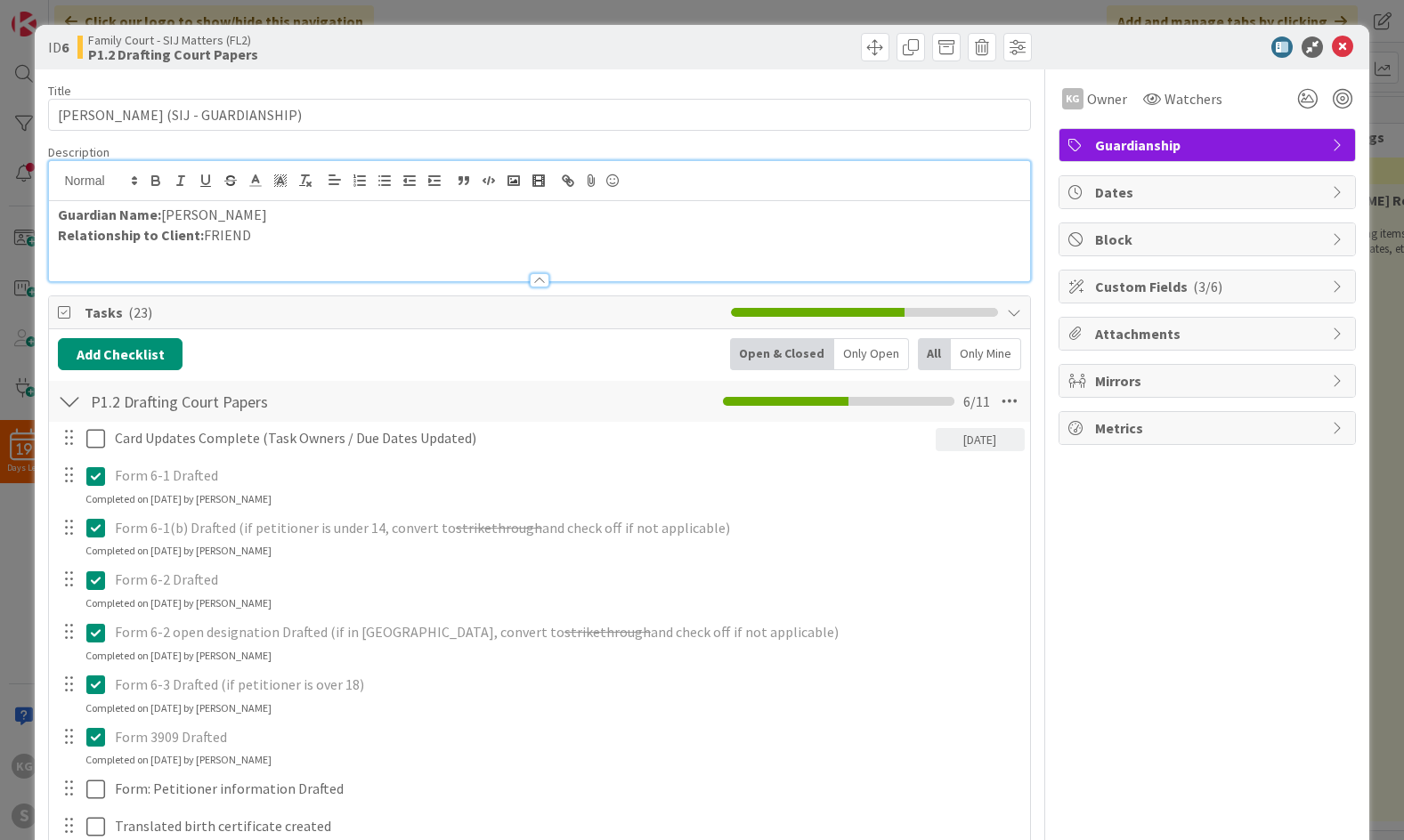
click at [1123, 62] on div "ID 6 Family Court - SIJ Matters (FL2) P1.2 Drafting Court Papers Are you sure y…" at bounding box center [702, 48] width 1334 height 45
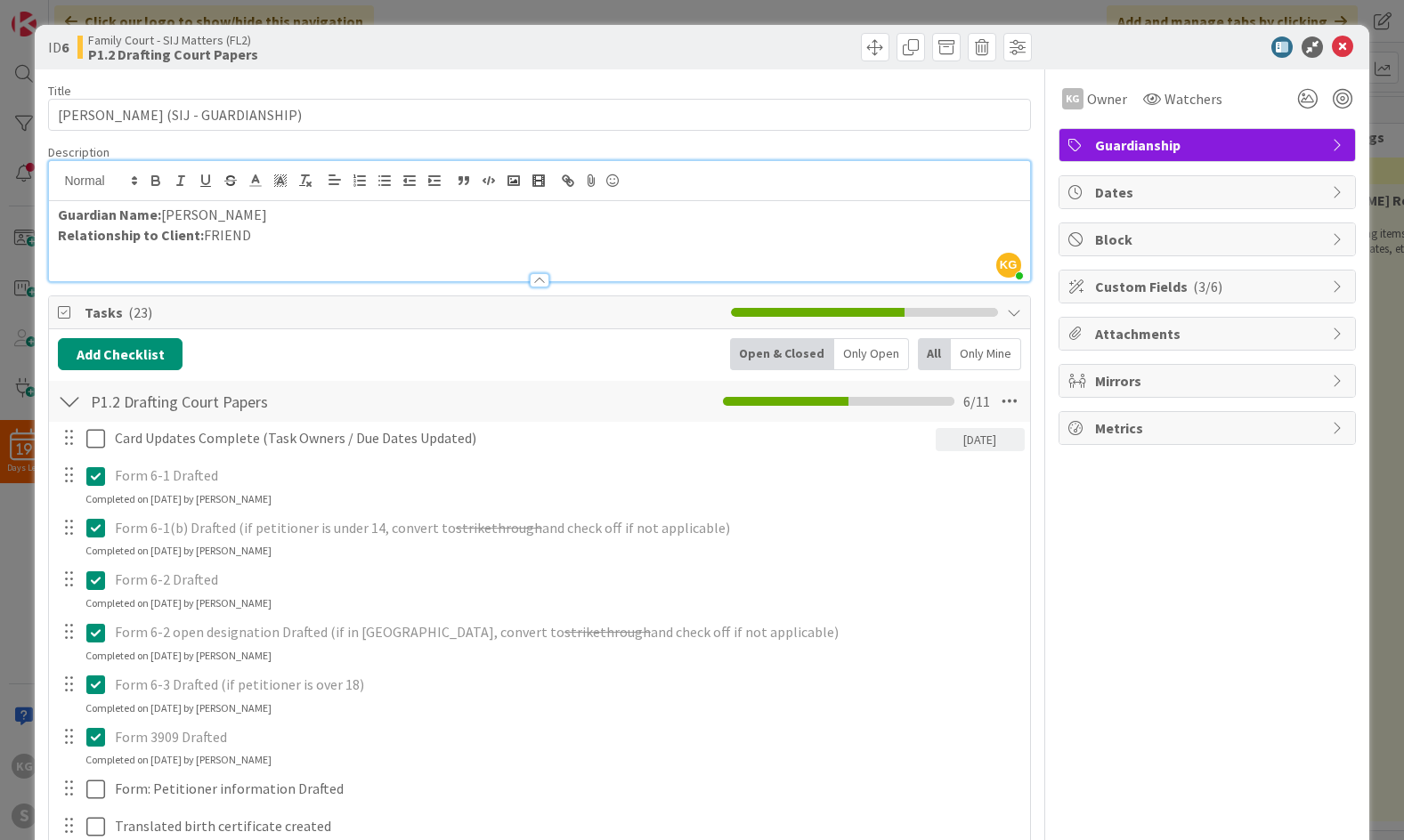
click at [1123, 62] on div "ID 6 Family Court - SIJ Matters (FL2) P1.2 Drafting Court Papers Are you sure y…" at bounding box center [702, 48] width 1334 height 45
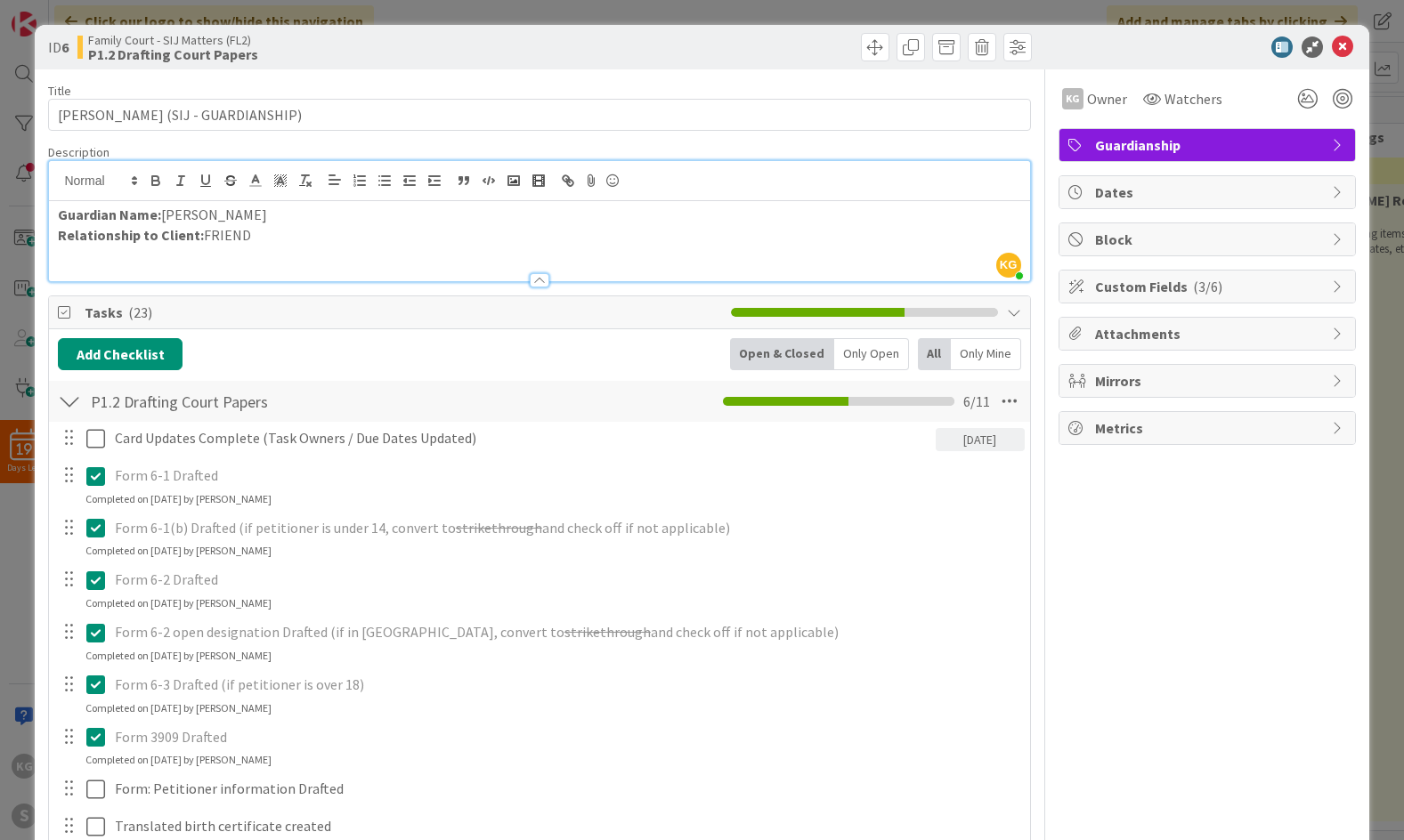
click at [1123, 62] on div "ID 6 Family Court - SIJ Matters (FL2) P1.2 Drafting Court Papers Are you sure y…" at bounding box center [702, 48] width 1334 height 45
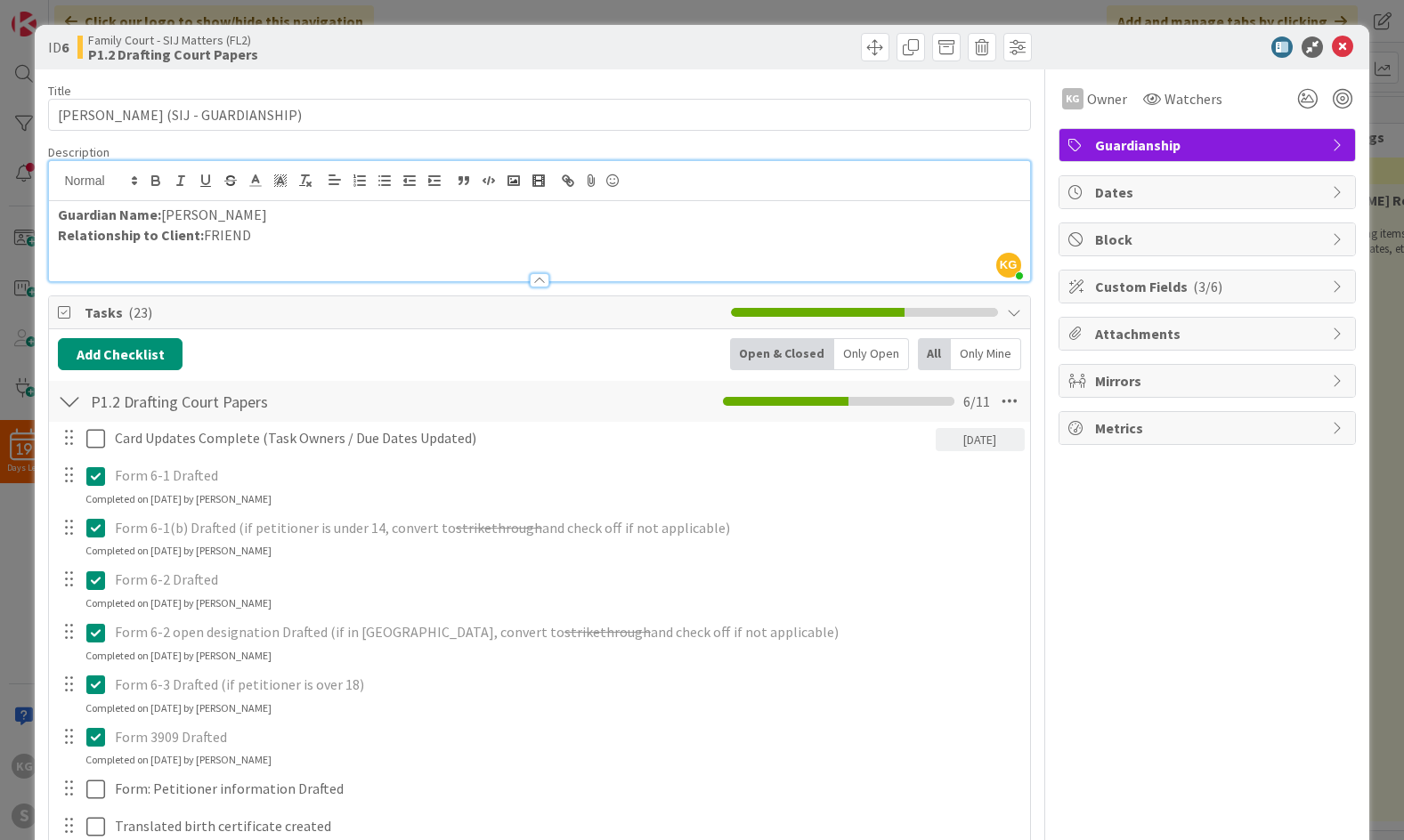
click at [1123, 62] on div "ID 6 Family Court - SIJ Matters (FL2) P1.2 Drafting Court Papers Are you sure y…" at bounding box center [702, 48] width 1334 height 45
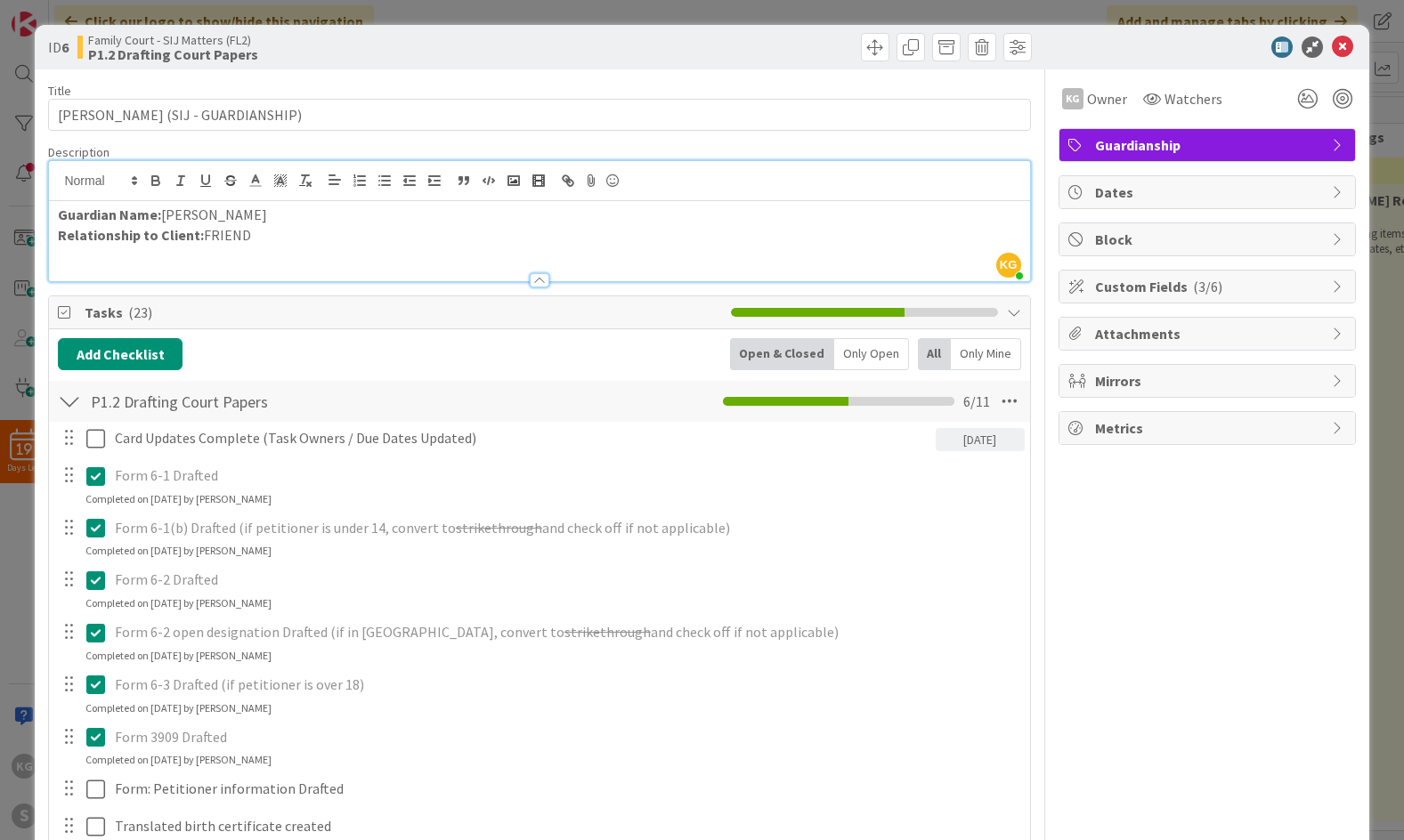
click at [1123, 62] on div "ID 6 Family Court - SIJ Matters (FL2) P1.2 Drafting Court Papers Are you sure y…" at bounding box center [702, 48] width 1334 height 45
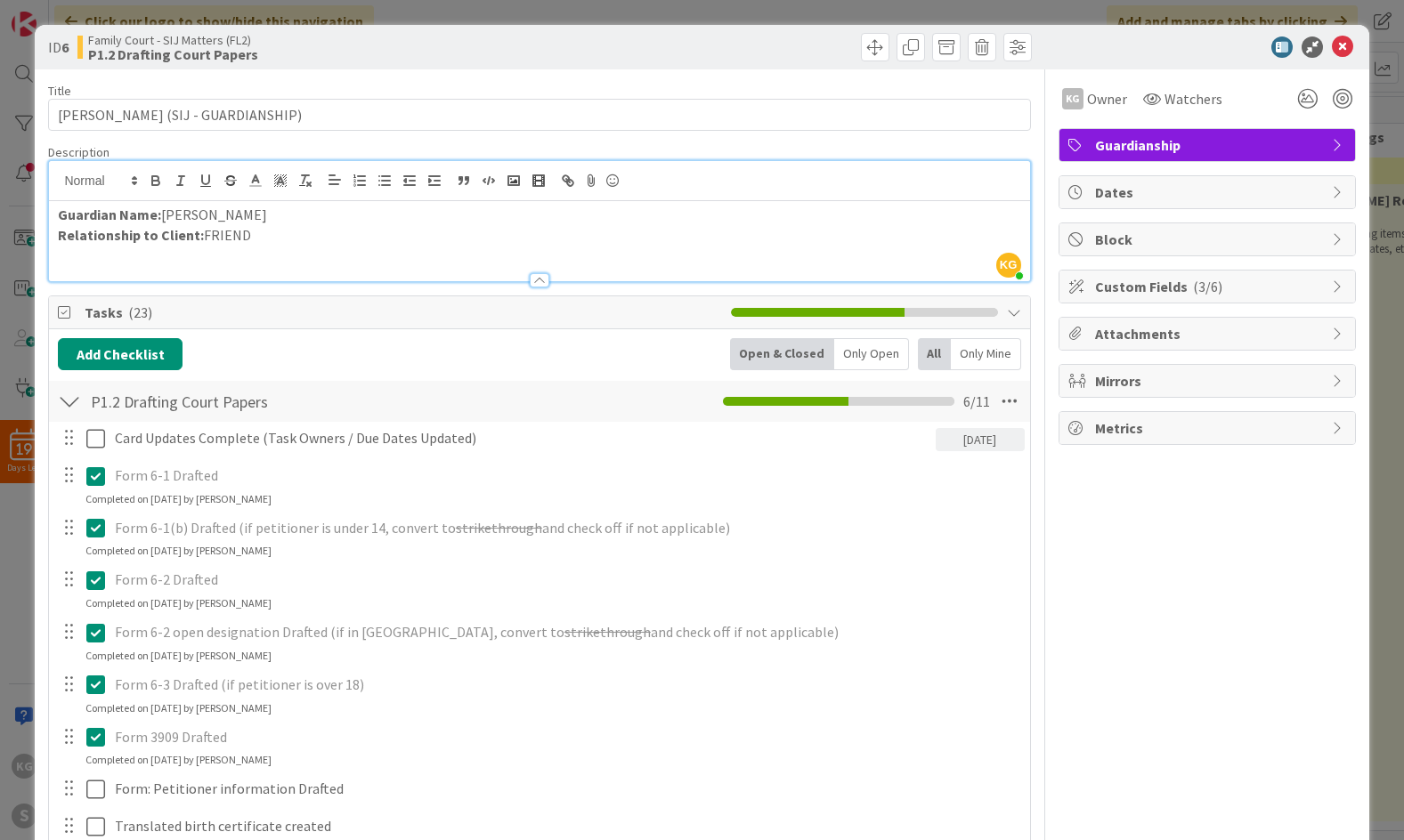
click at [1123, 62] on div "ID 6 Family Court - SIJ Matters (FL2) P1.2 Drafting Court Papers Are you sure y…" at bounding box center [702, 48] width 1334 height 45
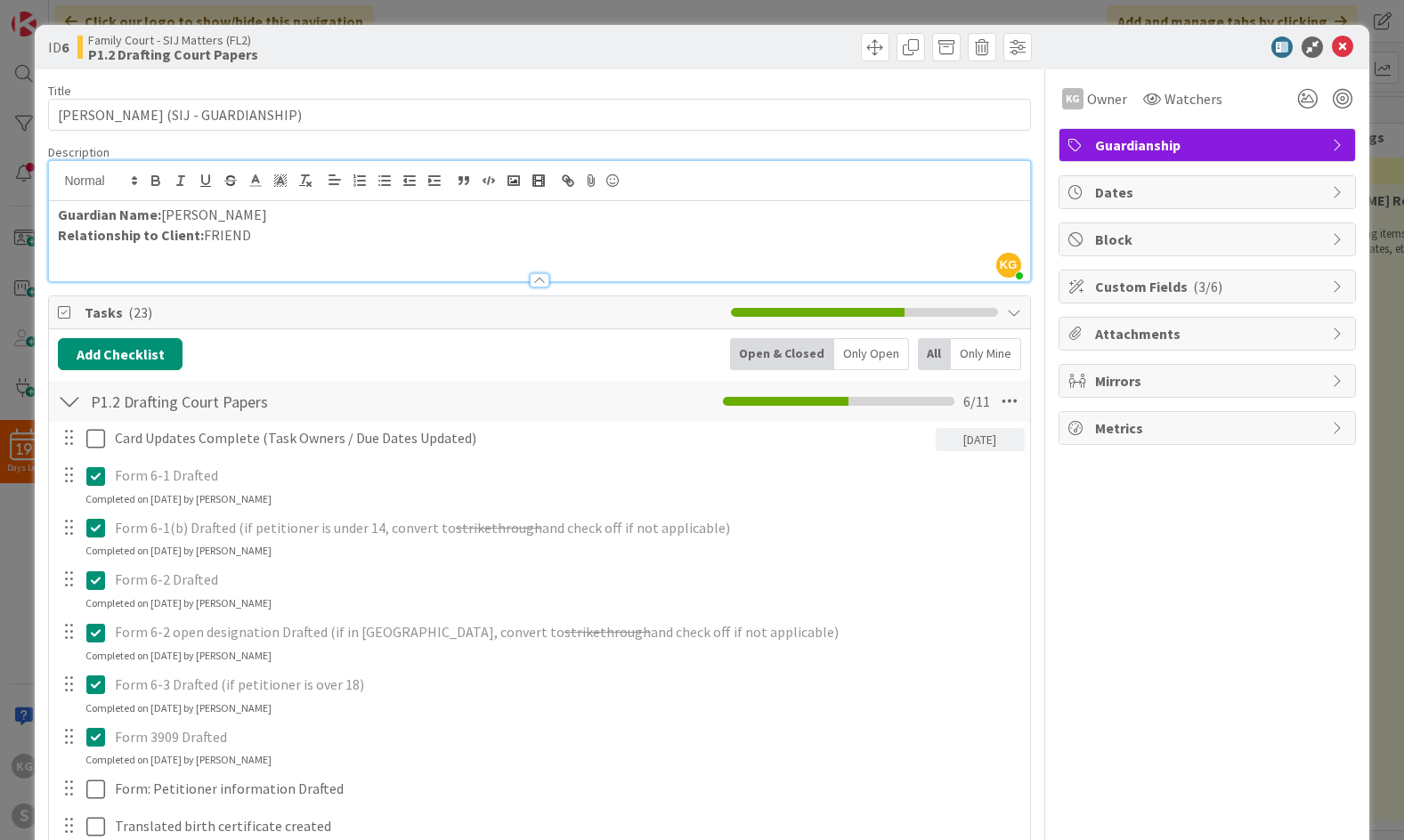
click at [1123, 62] on div "ID 6 Family Court - SIJ Matters (FL2) P1.2 Drafting Court Papers Are you sure y…" at bounding box center [702, 48] width 1334 height 45
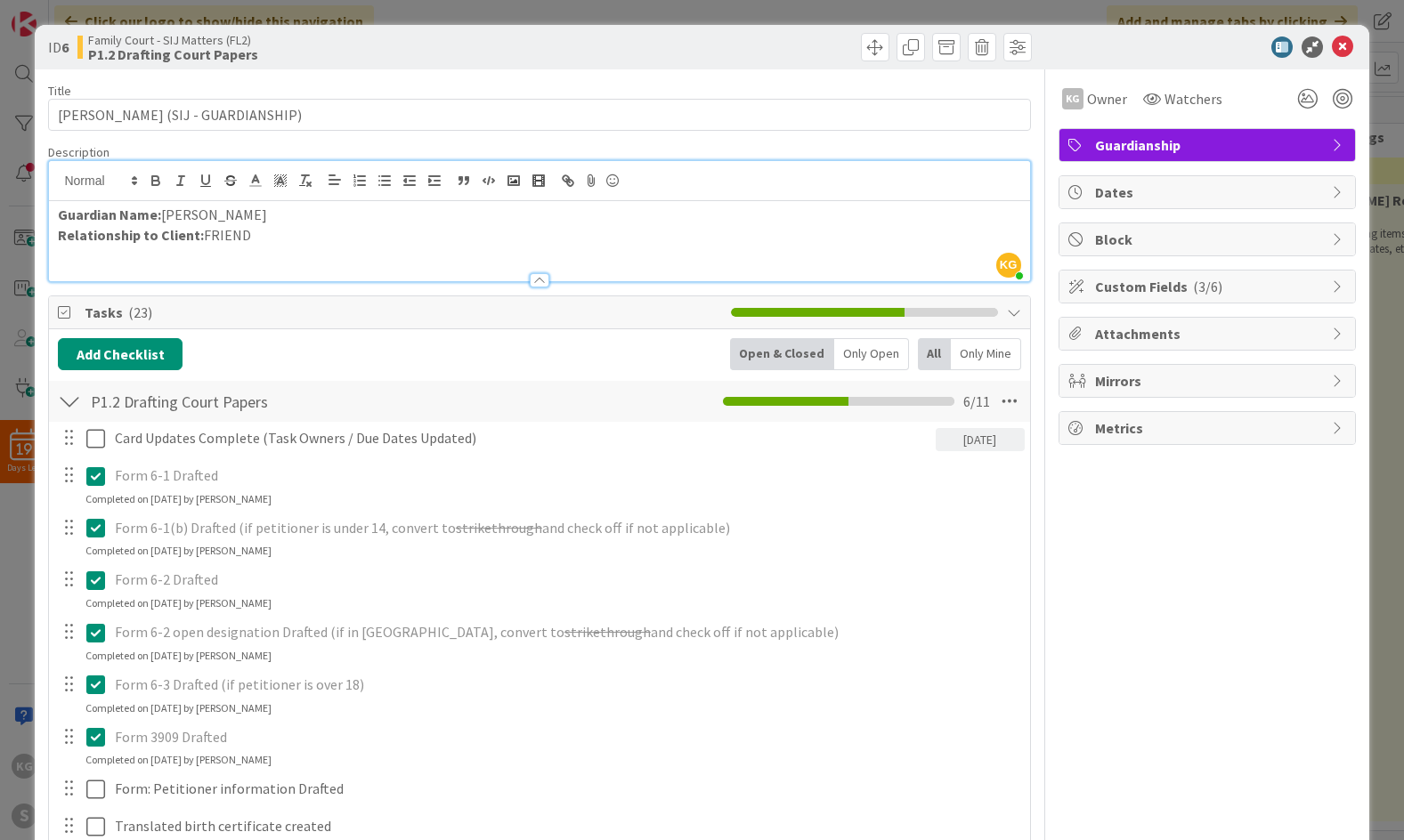
click at [1123, 62] on div "ID 6 Family Court - SIJ Matters (FL2) P1.2 Drafting Court Papers Are you sure y…" at bounding box center [702, 48] width 1334 height 45
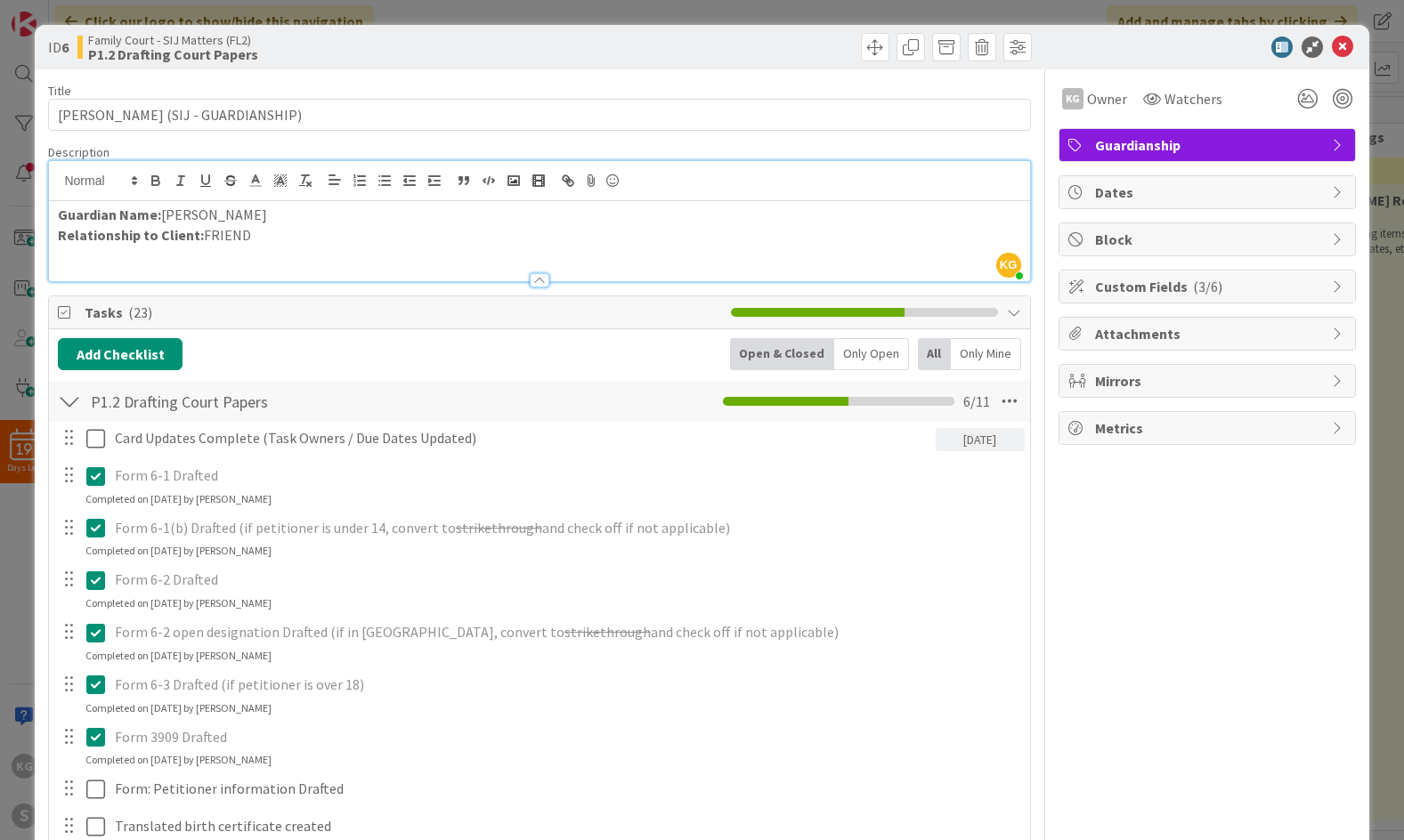
click at [1123, 62] on div "ID 6 Family Court - SIJ Matters (FL2) P1.2 Drafting Court Papers Are you sure y…" at bounding box center [702, 48] width 1334 height 45
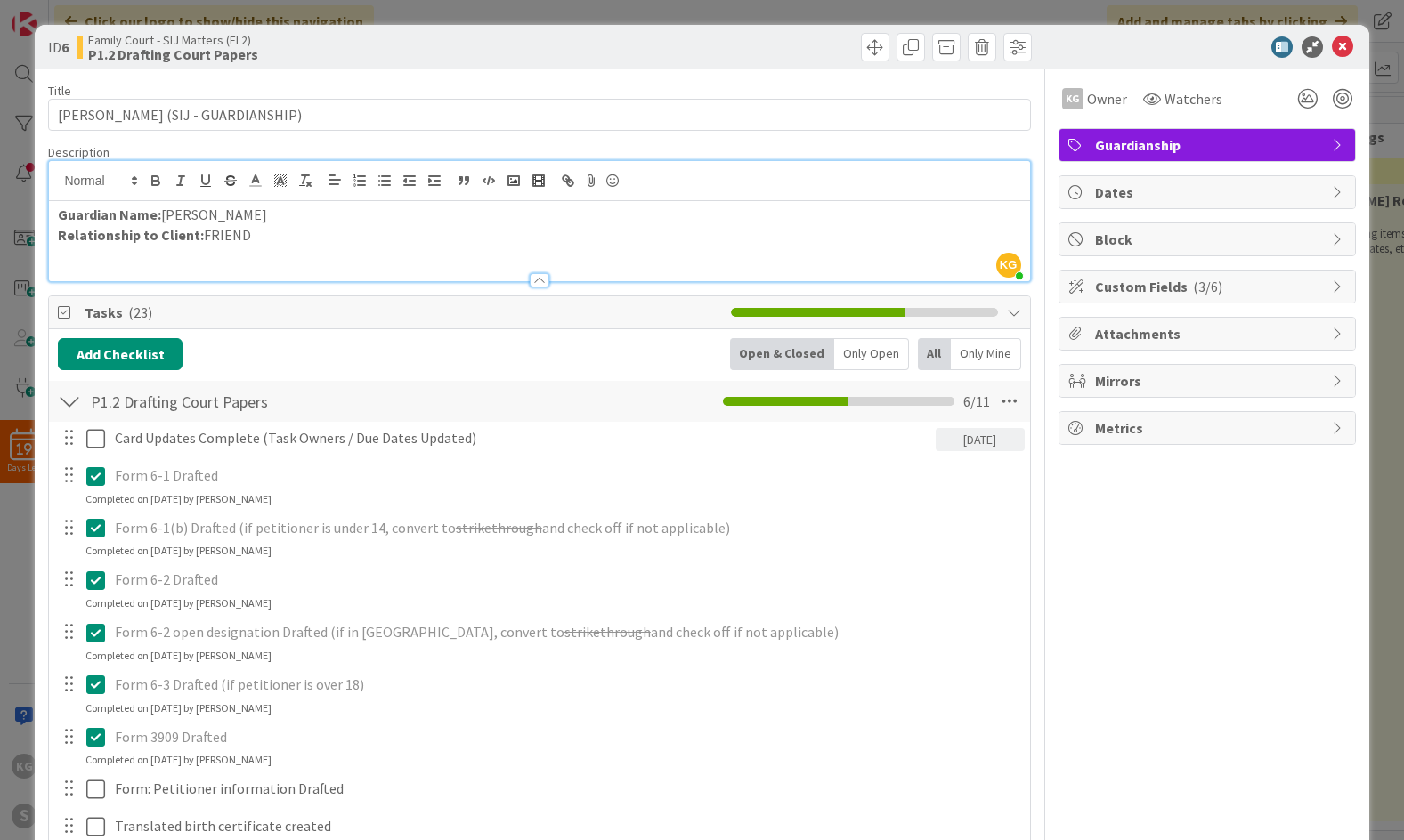
click at [1123, 62] on div "ID 6 Family Court - SIJ Matters (FL2) P1.2 Drafting Court Papers Are you sure y…" at bounding box center [702, 48] width 1334 height 45
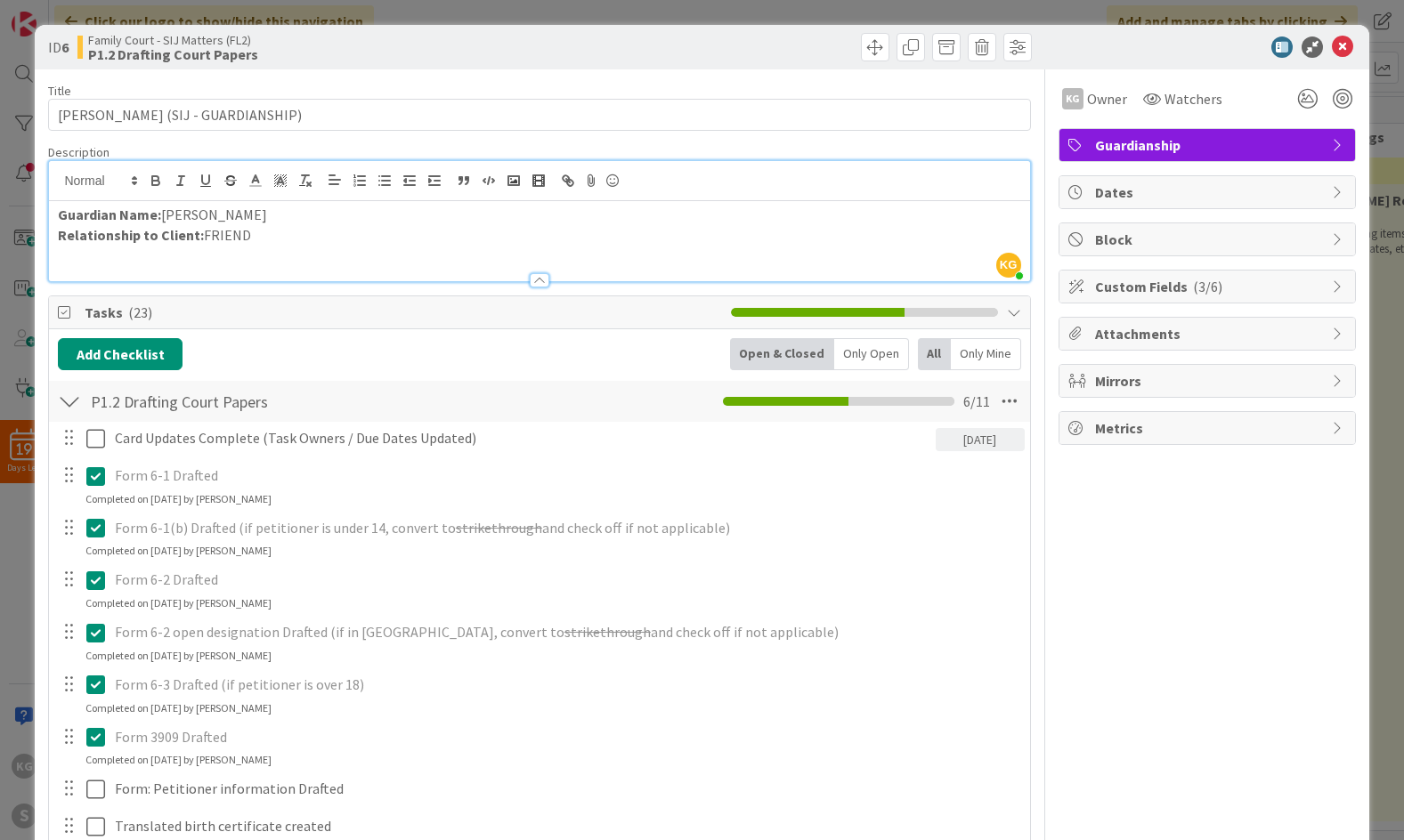
click at [1123, 62] on div "ID 6 Family Court - SIJ Matters (FL2) P1.2 Drafting Court Papers Are you sure y…" at bounding box center [702, 48] width 1334 height 45
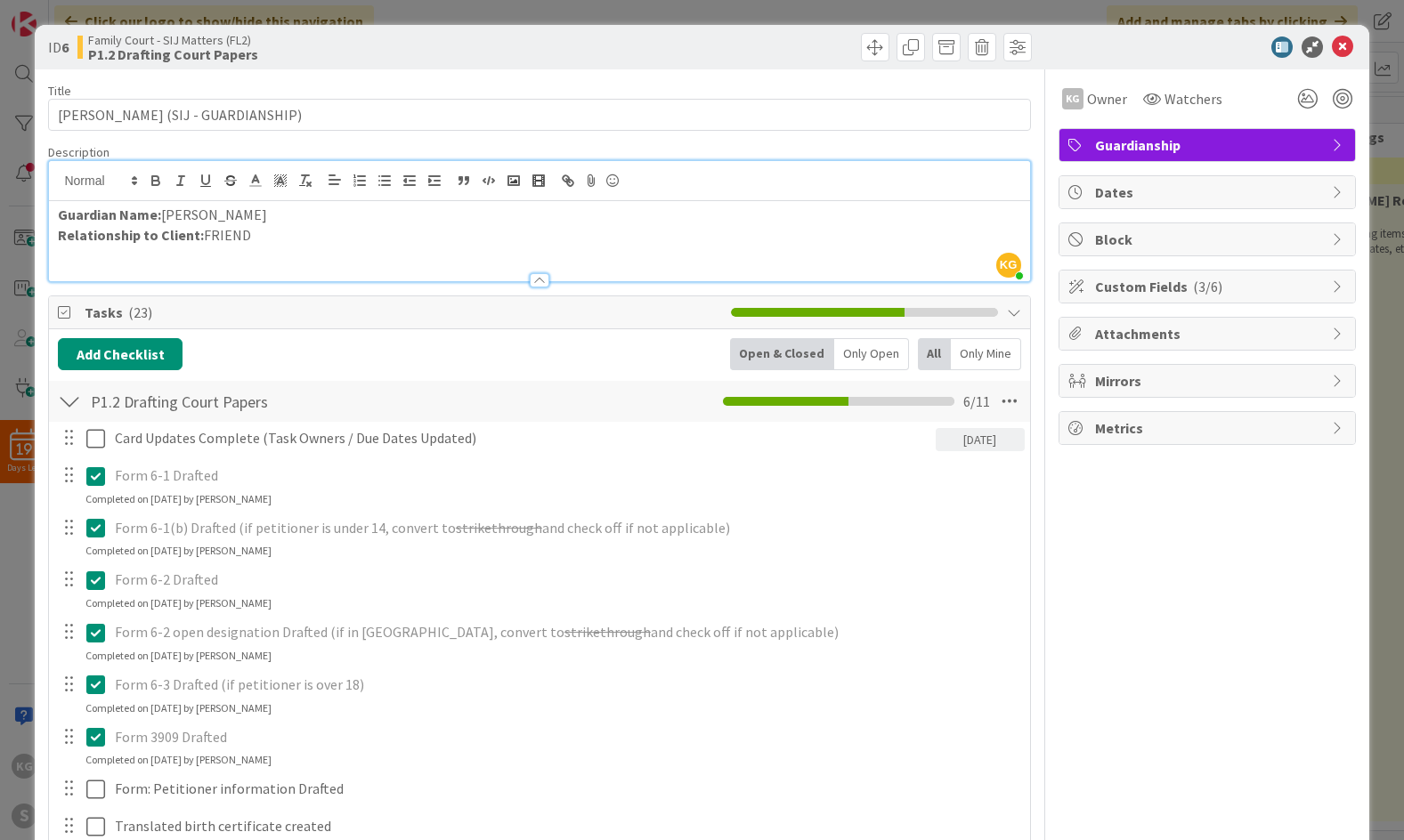
click at [1123, 62] on div "ID 6 Family Court - SIJ Matters (FL2) P1.2 Drafting Court Papers Are you sure y…" at bounding box center [702, 48] width 1334 height 45
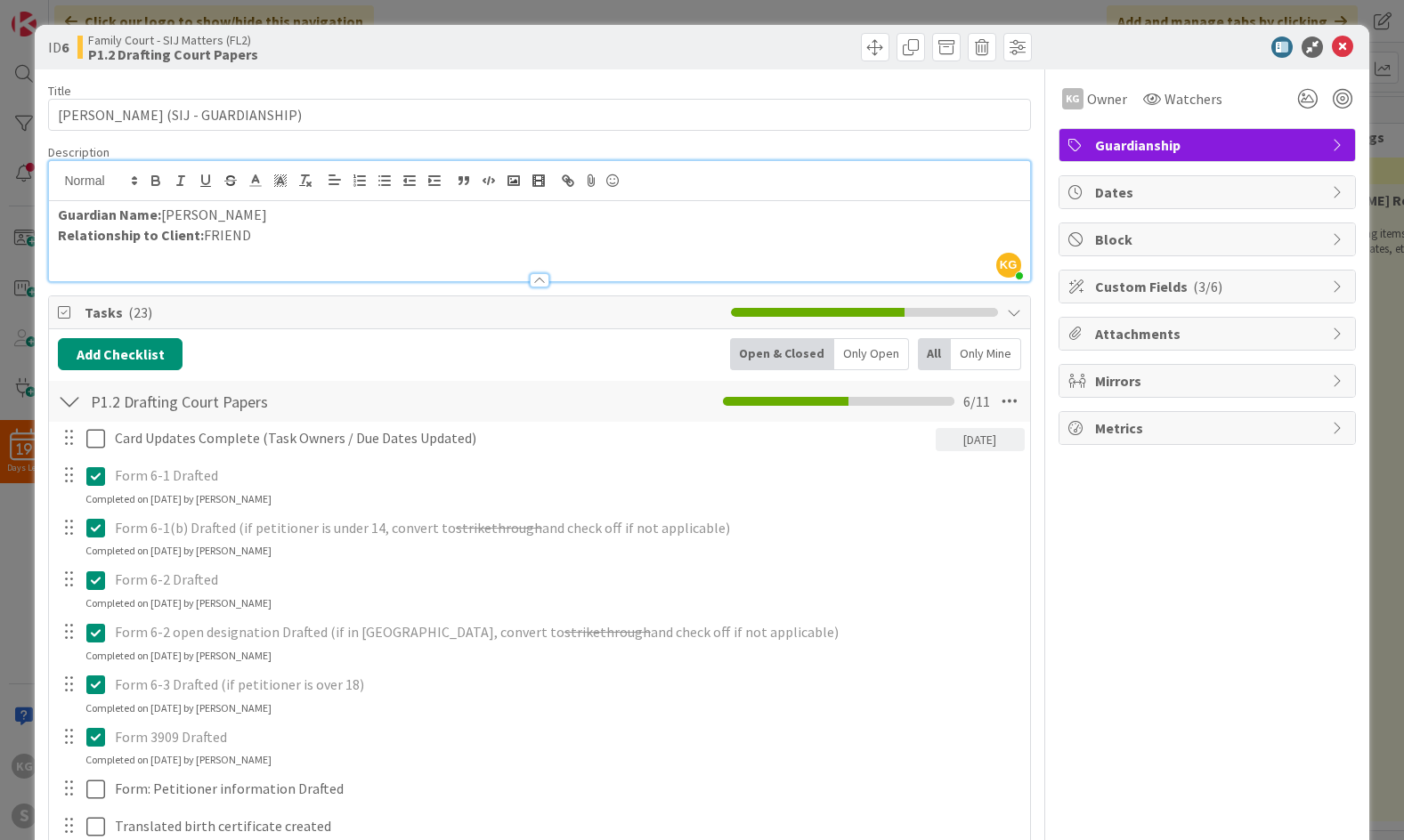
click at [1123, 62] on div "ID 6 Family Court - SIJ Matters (FL2) P1.2 Drafting Court Papers Are you sure y…" at bounding box center [702, 48] width 1334 height 45
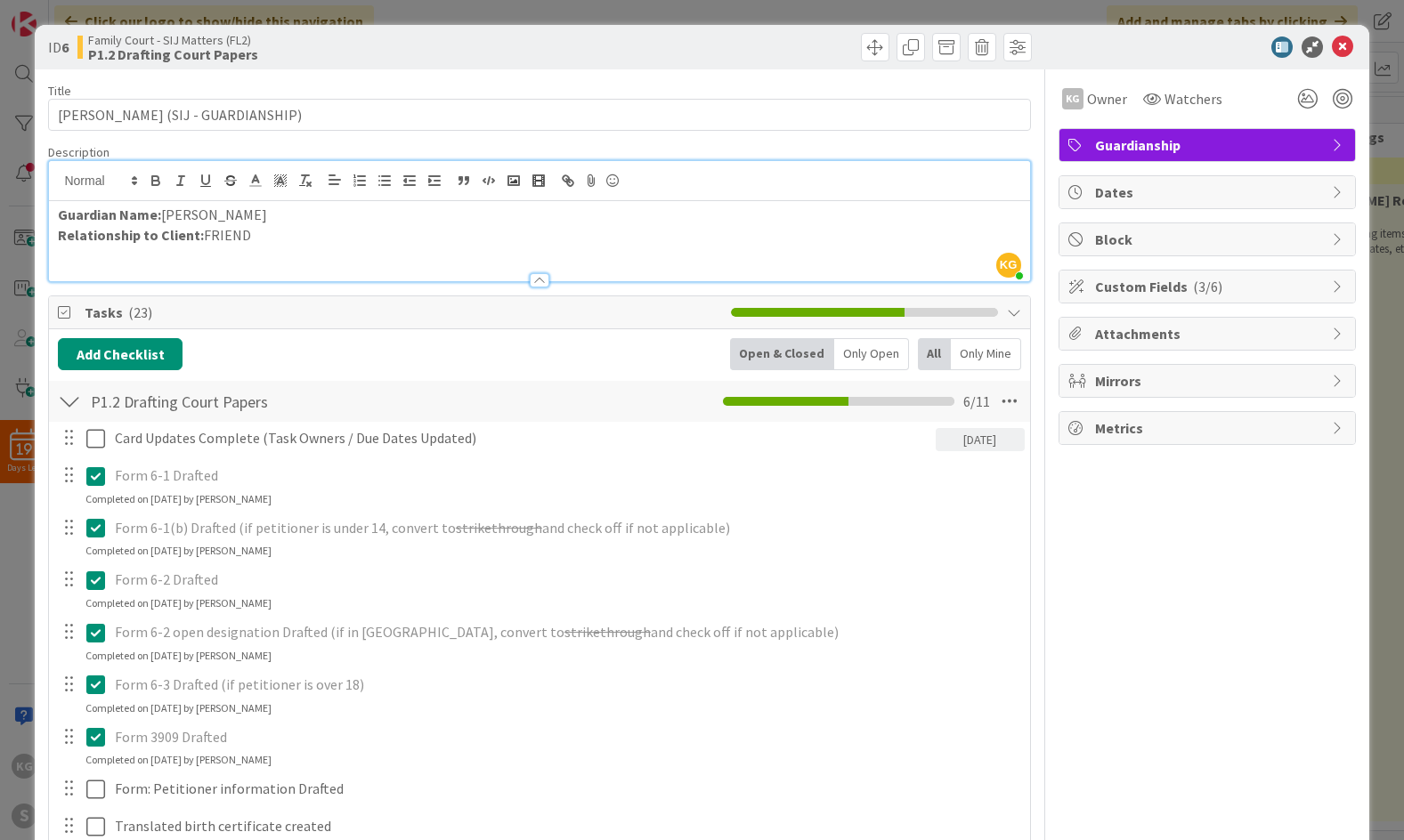
click at [1123, 62] on div "ID 6 Family Court - SIJ Matters (FL2) P1.2 Drafting Court Papers Are you sure y…" at bounding box center [702, 48] width 1334 height 45
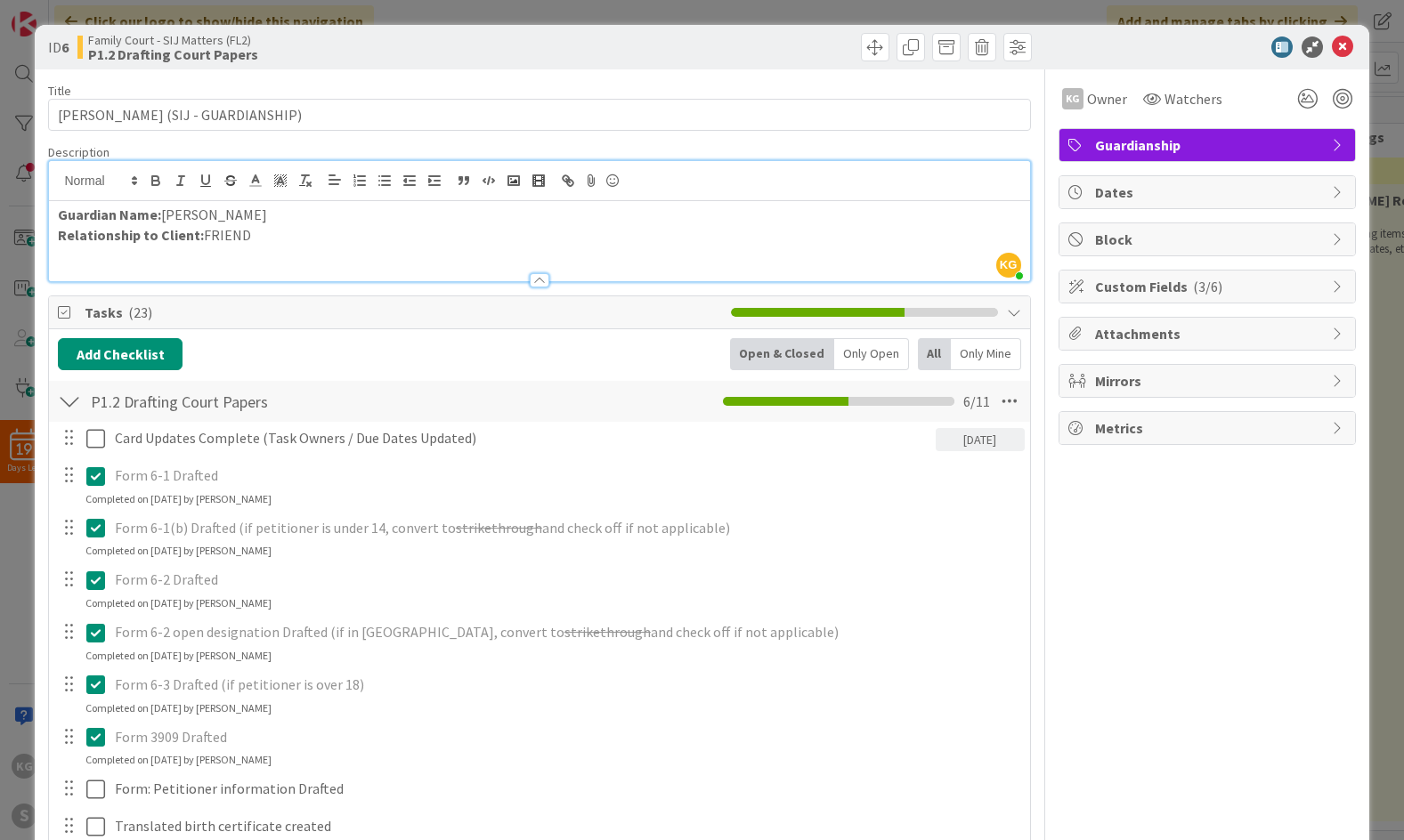
click at [1123, 62] on div "ID 6 Family Court - SIJ Matters (FL2) P1.2 Drafting Court Papers Are you sure y…" at bounding box center [702, 48] width 1334 height 45
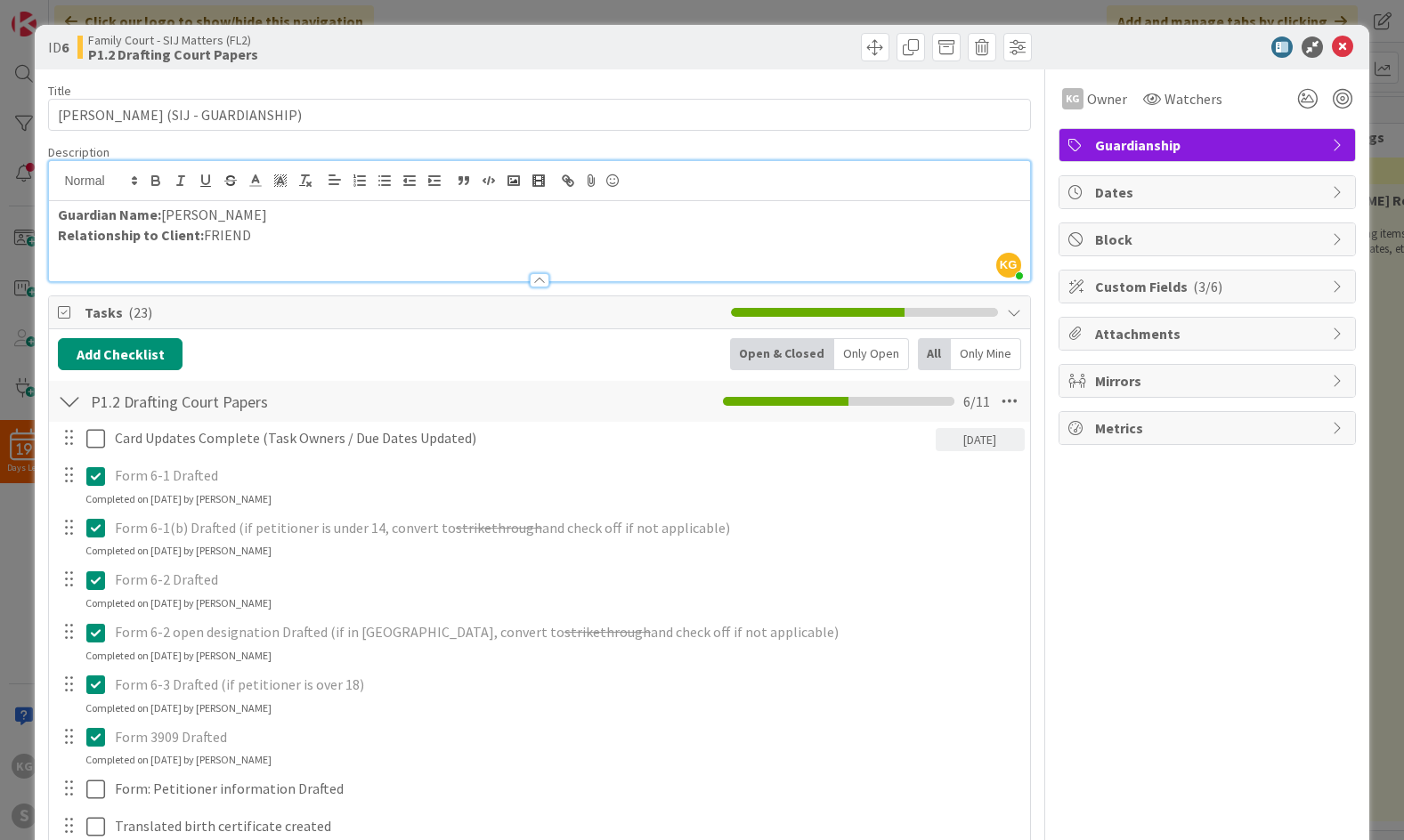
click at [1123, 62] on div "ID 6 Family Court - SIJ Matters (FL2) P1.2 Drafting Court Papers Are you sure y…" at bounding box center [702, 48] width 1334 height 45
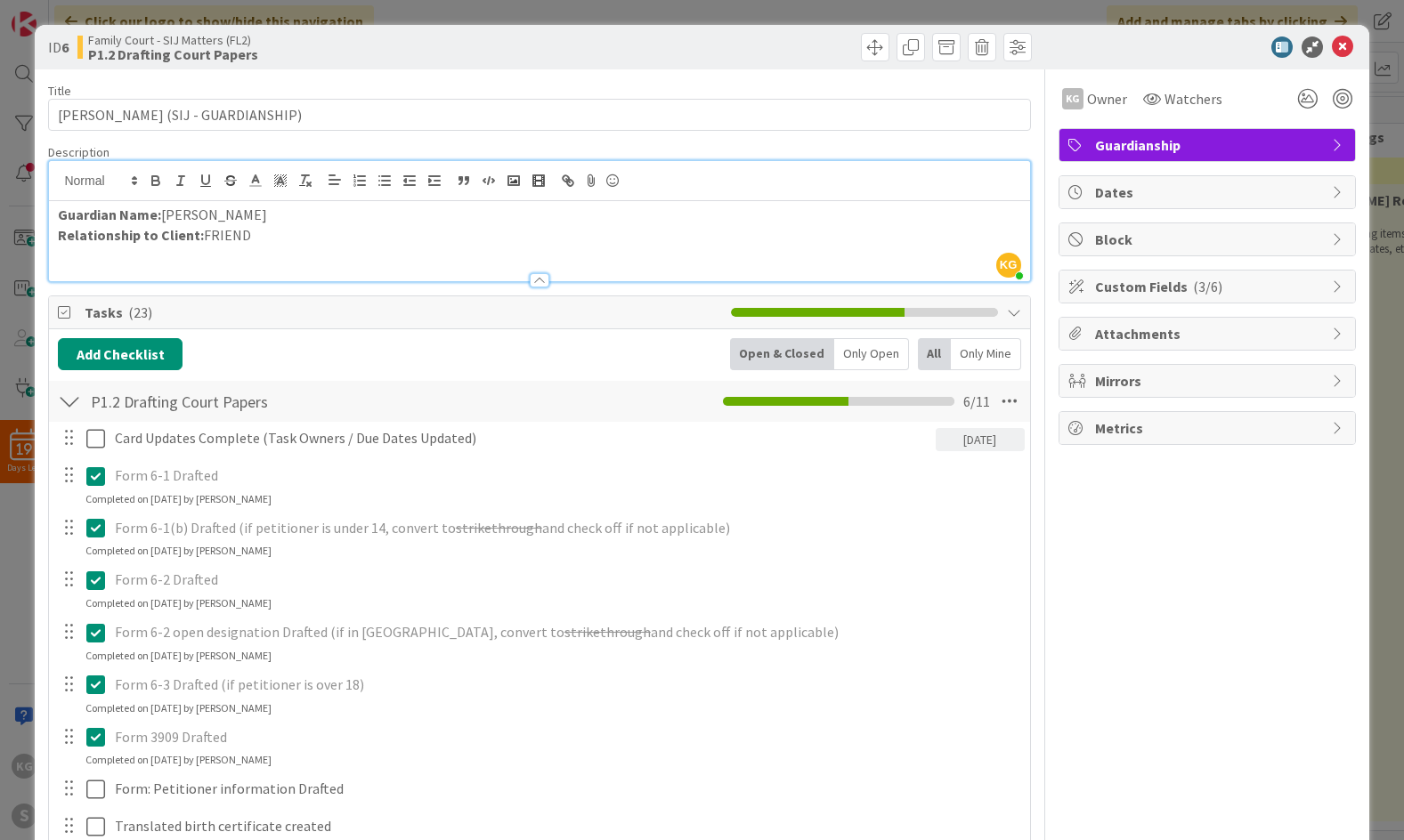
click at [1123, 62] on div "ID 6 Family Court - SIJ Matters (FL2) P1.2 Drafting Court Papers Are you sure y…" at bounding box center [702, 48] width 1334 height 45
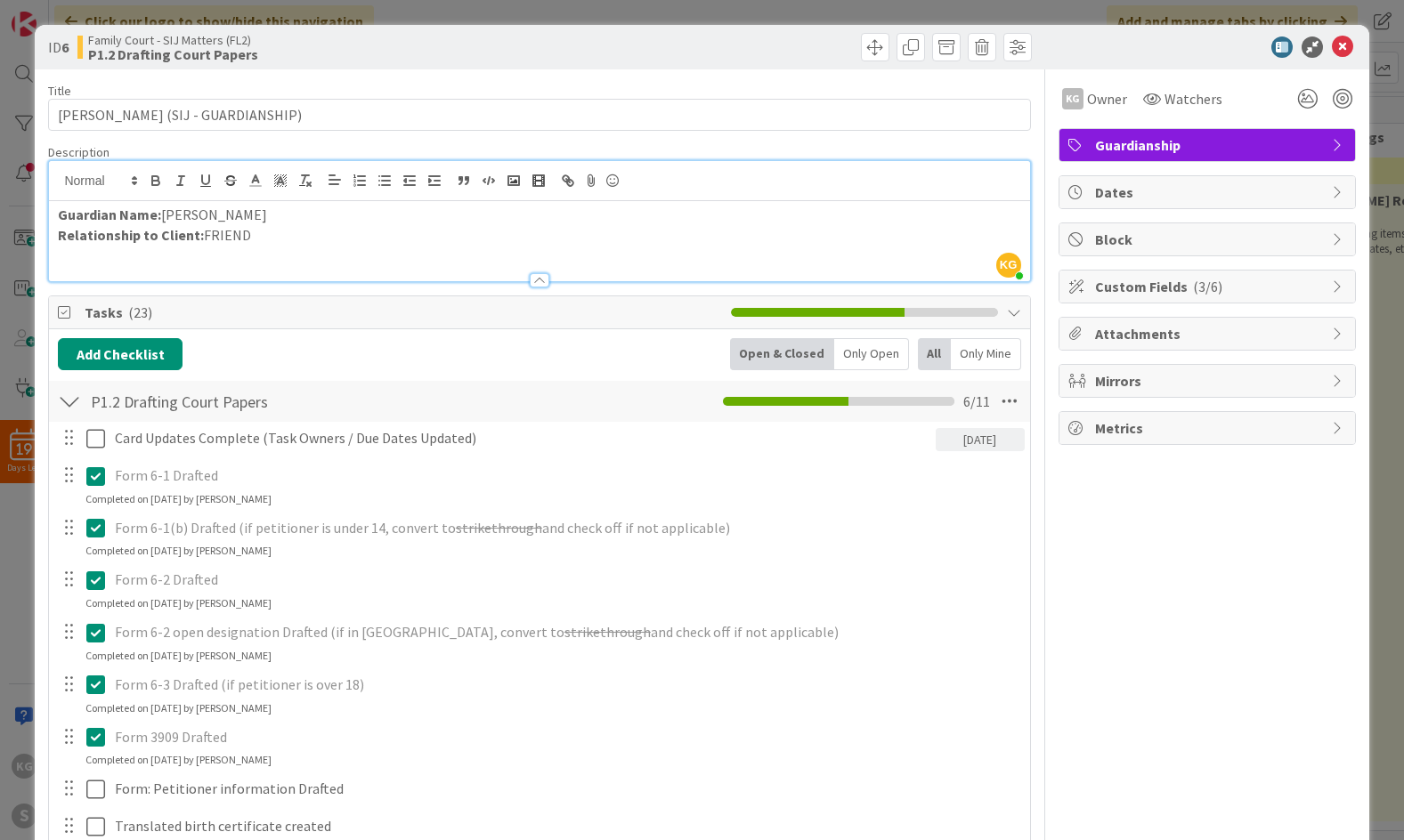
click at [1123, 62] on div "ID 6 Family Court - SIJ Matters (FL2) P1.2 Drafting Court Papers Are you sure y…" at bounding box center [702, 48] width 1334 height 45
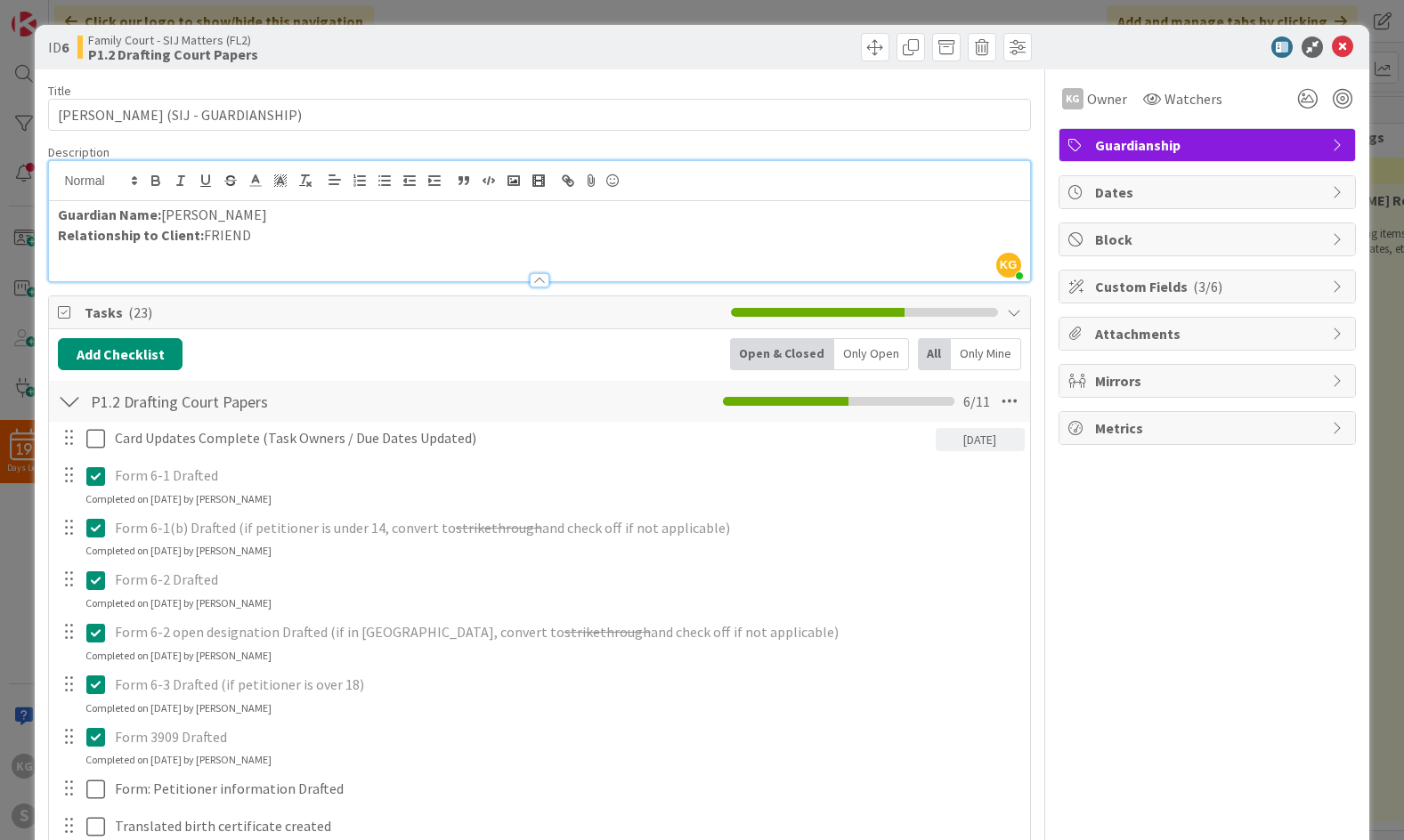
click at [1123, 62] on div "ID 6 Family Court - SIJ Matters (FL2) P1.2 Drafting Court Papers Are you sure y…" at bounding box center [702, 48] width 1334 height 45
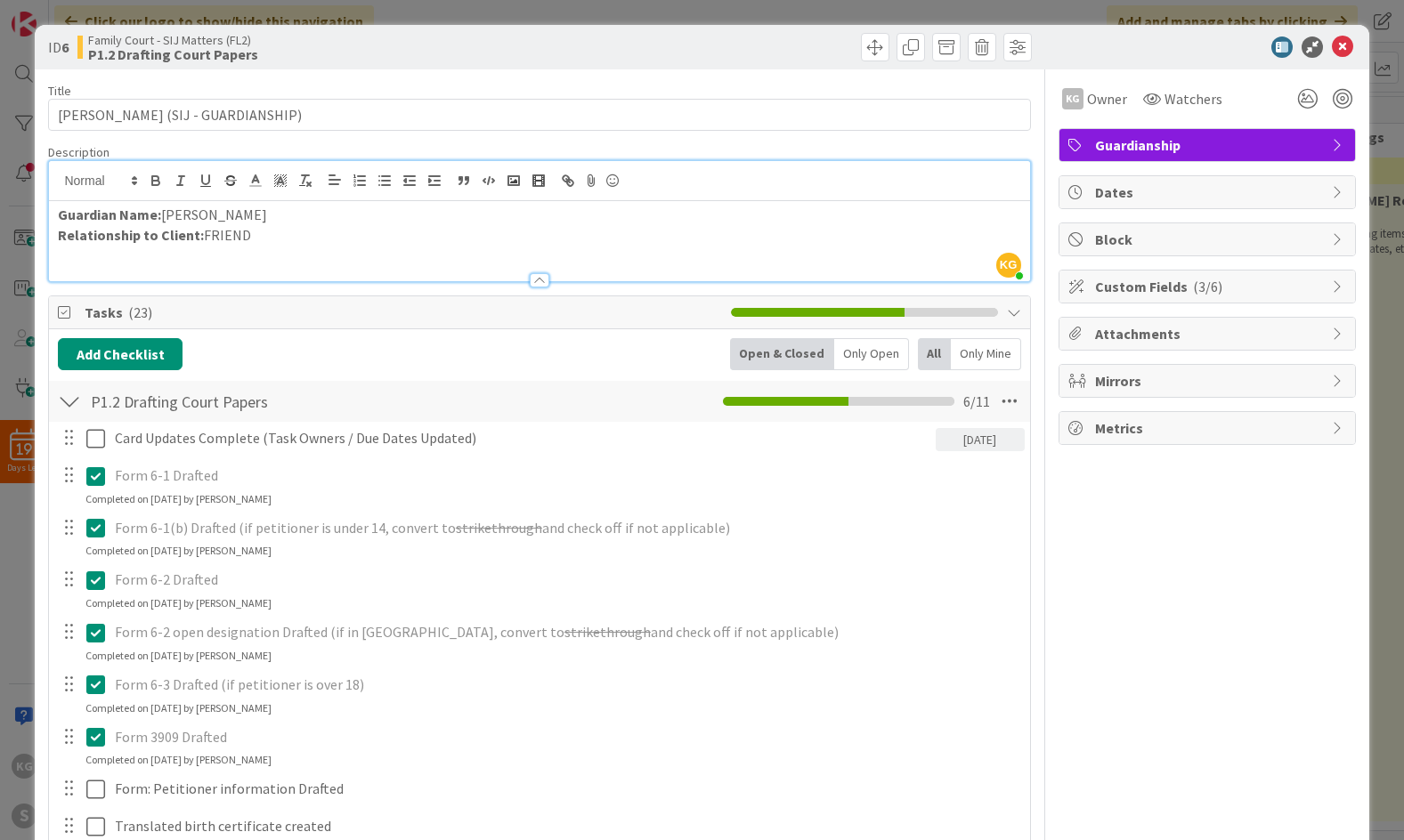
click at [1123, 62] on div "ID 6 Family Court - SIJ Matters (FL2) P1.2 Drafting Court Papers Are you sure y…" at bounding box center [702, 48] width 1334 height 45
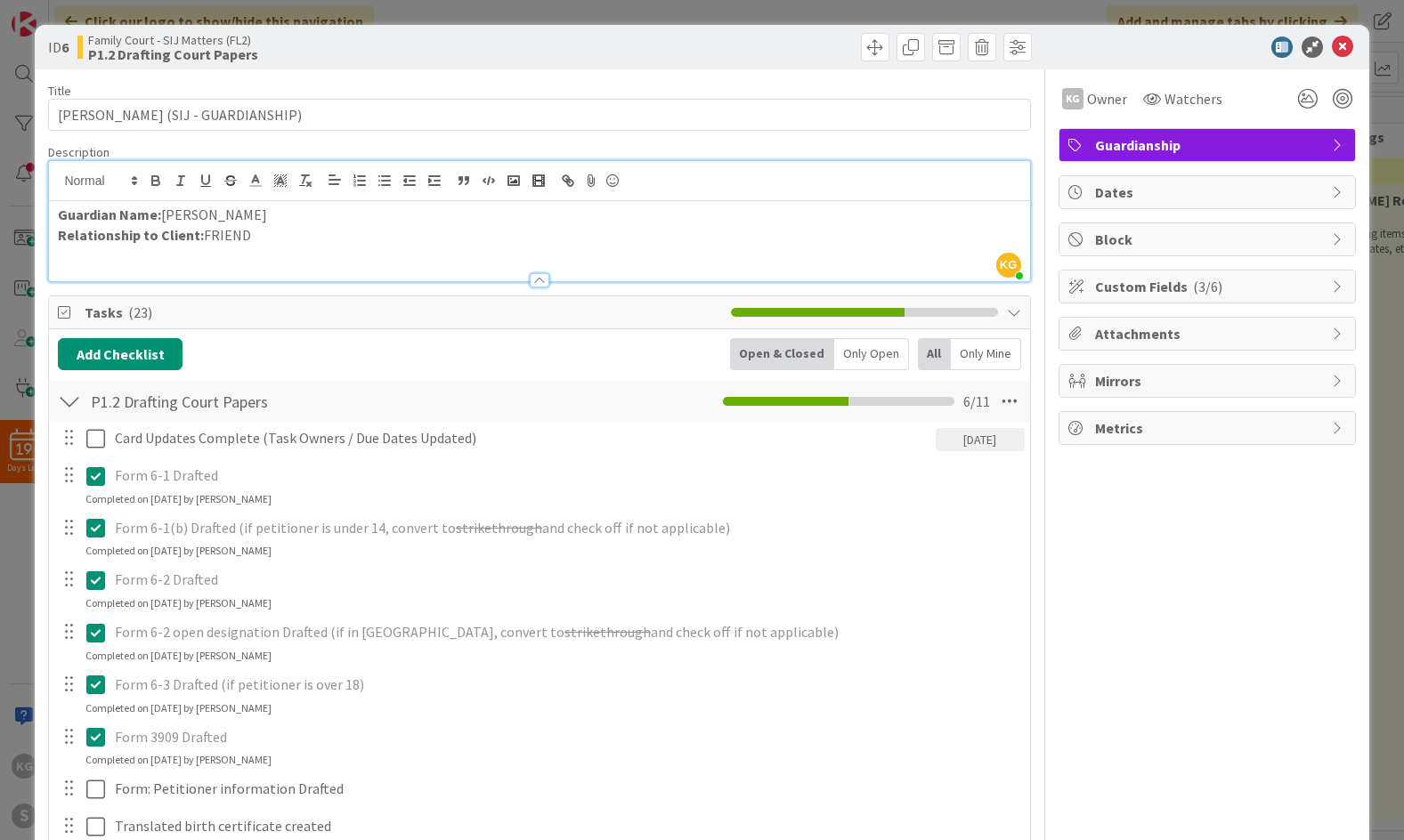
click at [1123, 62] on div "ID 6 Family Court - SIJ Matters (FL2) P1.2 Drafting Court Papers Are you sure y…" at bounding box center [702, 48] width 1334 height 45
